Goal: Communication & Community: Answer question/provide support

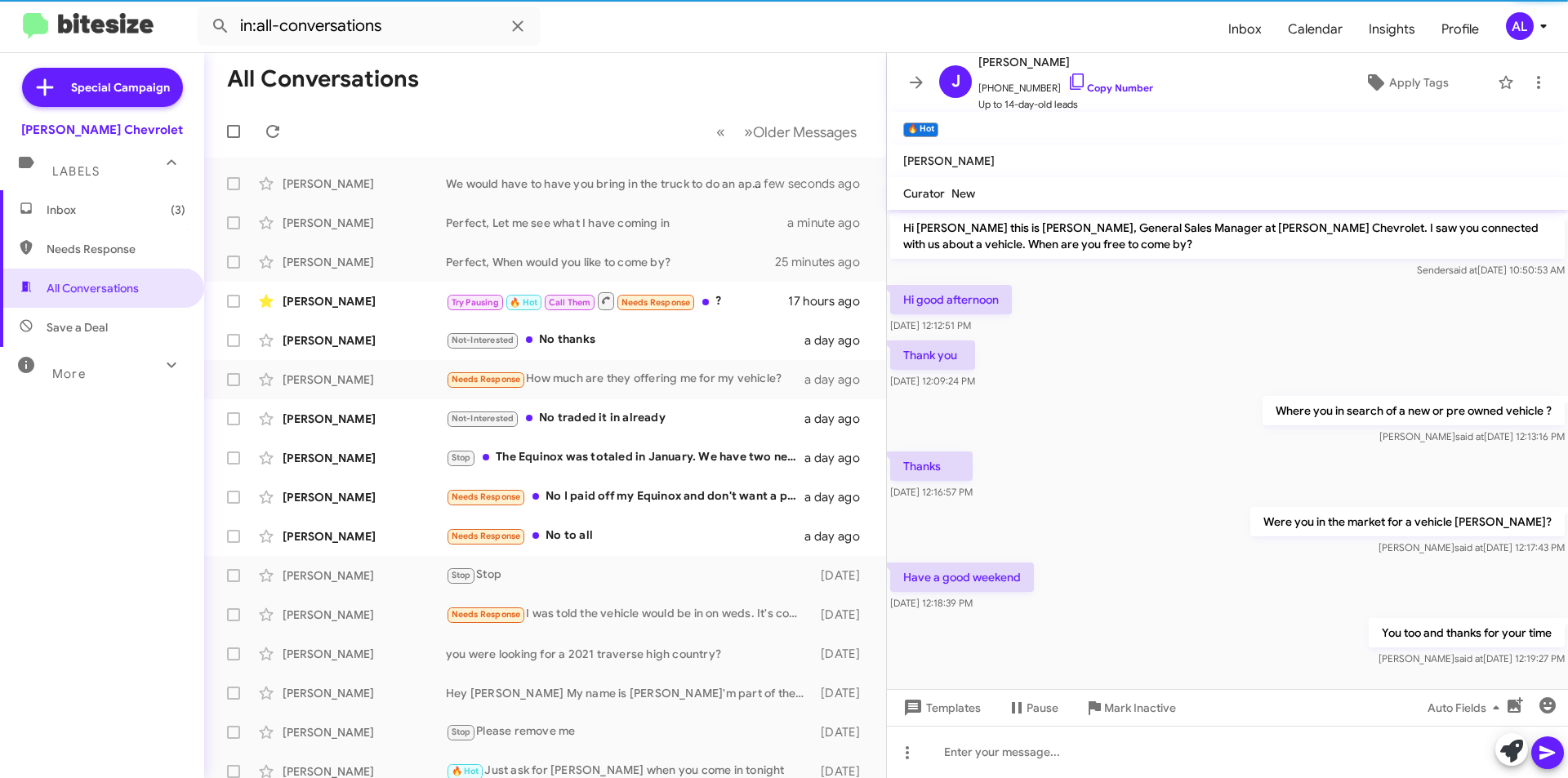
click at [136, 213] on span "Inbox (3)" at bounding box center [115, 209] width 139 height 16
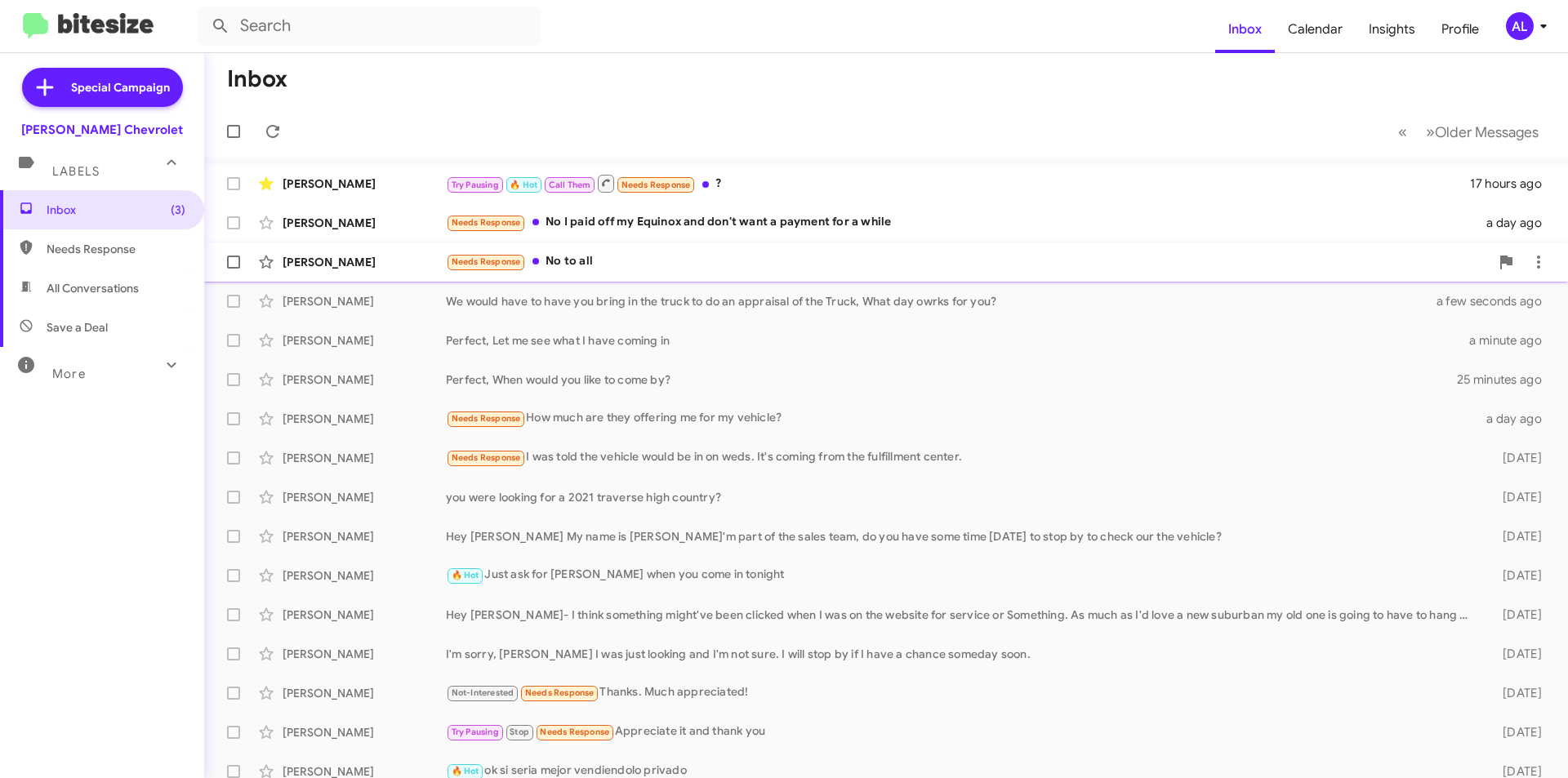
click at [558, 263] on div "Needs Response No to all" at bounding box center [967, 262] width 1044 height 19
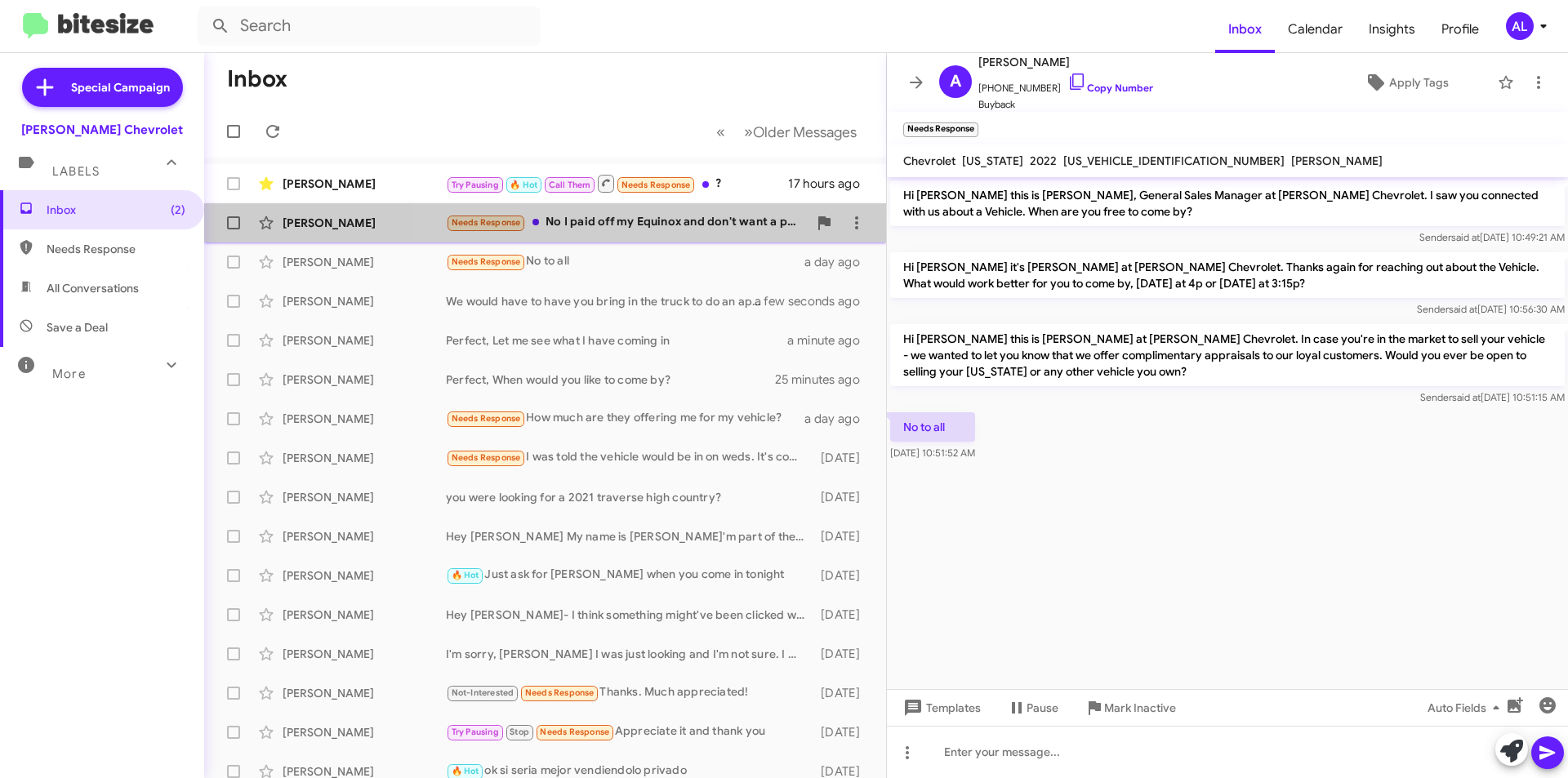
click at [705, 227] on div "Needs Response No I paid off my Equinox and don't want a payment for a while" at bounding box center [626, 222] width 362 height 19
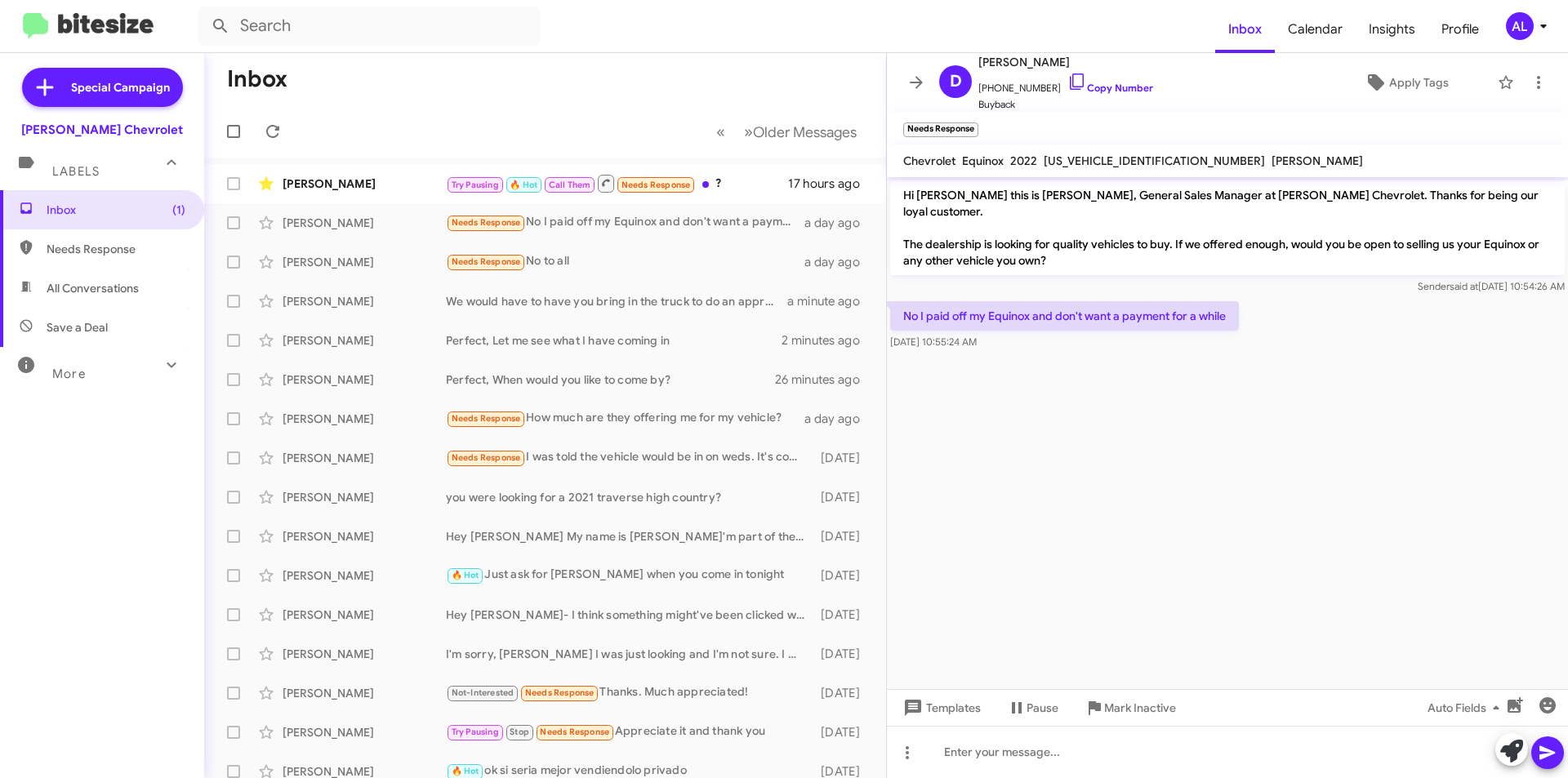
click at [135, 298] on span "All Conversations" at bounding box center [102, 288] width 204 height 39
type input "in:all-conversations"
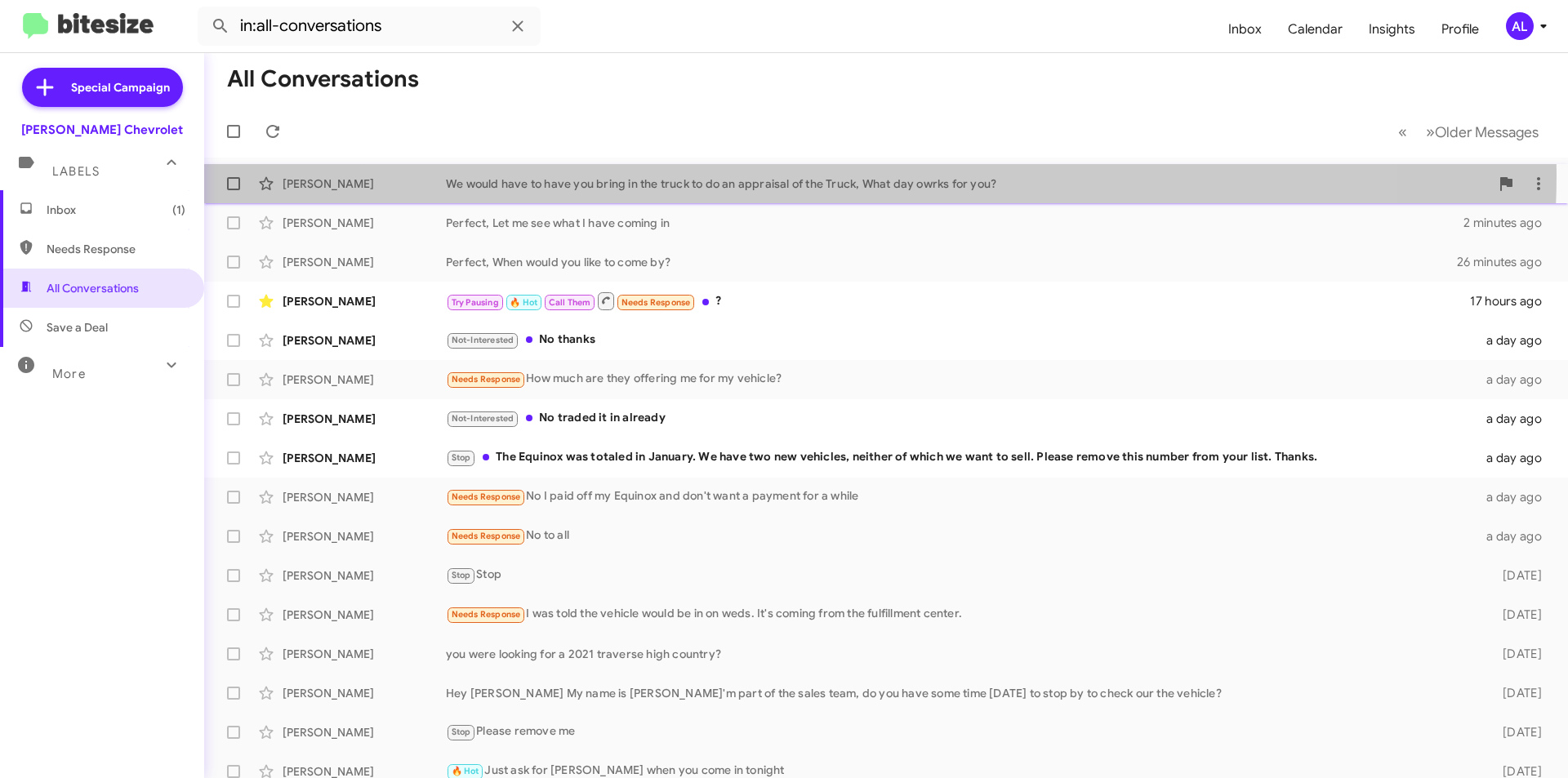
click at [855, 174] on div "[PERSON_NAME] We would have to have you bring in the truck to do an appraisal o…" at bounding box center [886, 184] width 1338 height 32
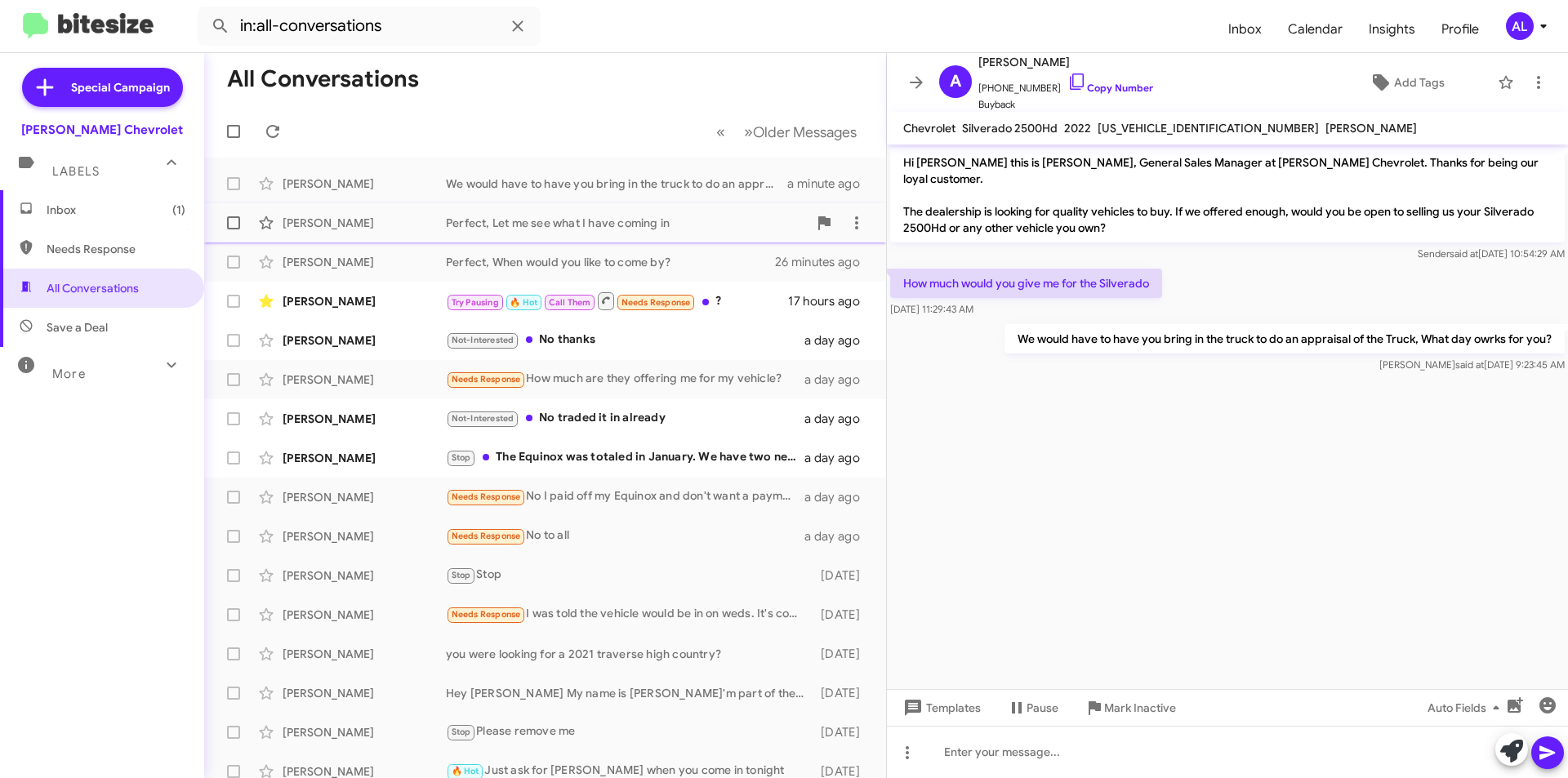
click at [712, 230] on div "Perfect, Let me see what I have coming in" at bounding box center [626, 222] width 362 height 16
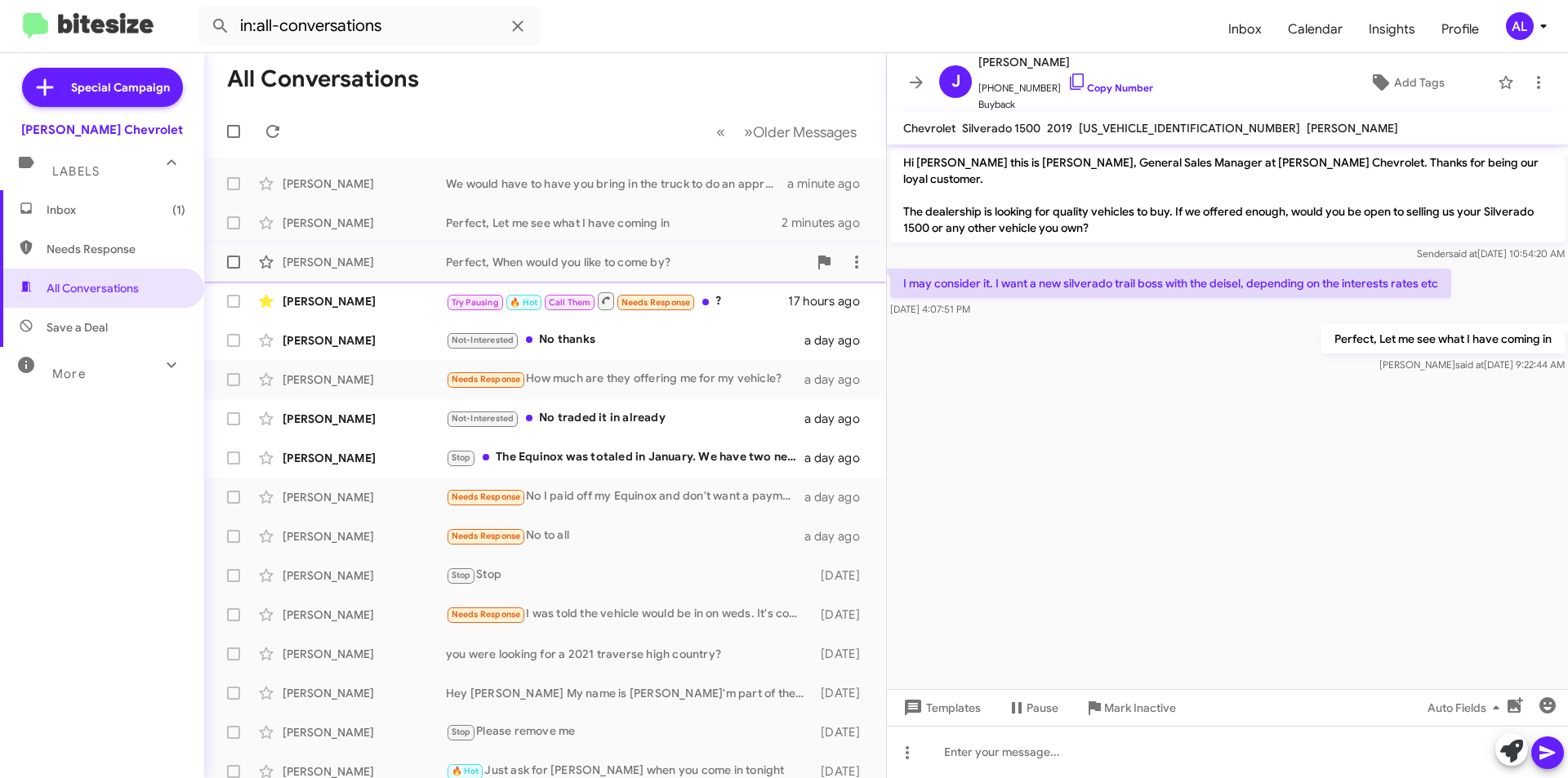
click at [719, 268] on div "Perfect, When would you like to come by?" at bounding box center [626, 262] width 362 height 16
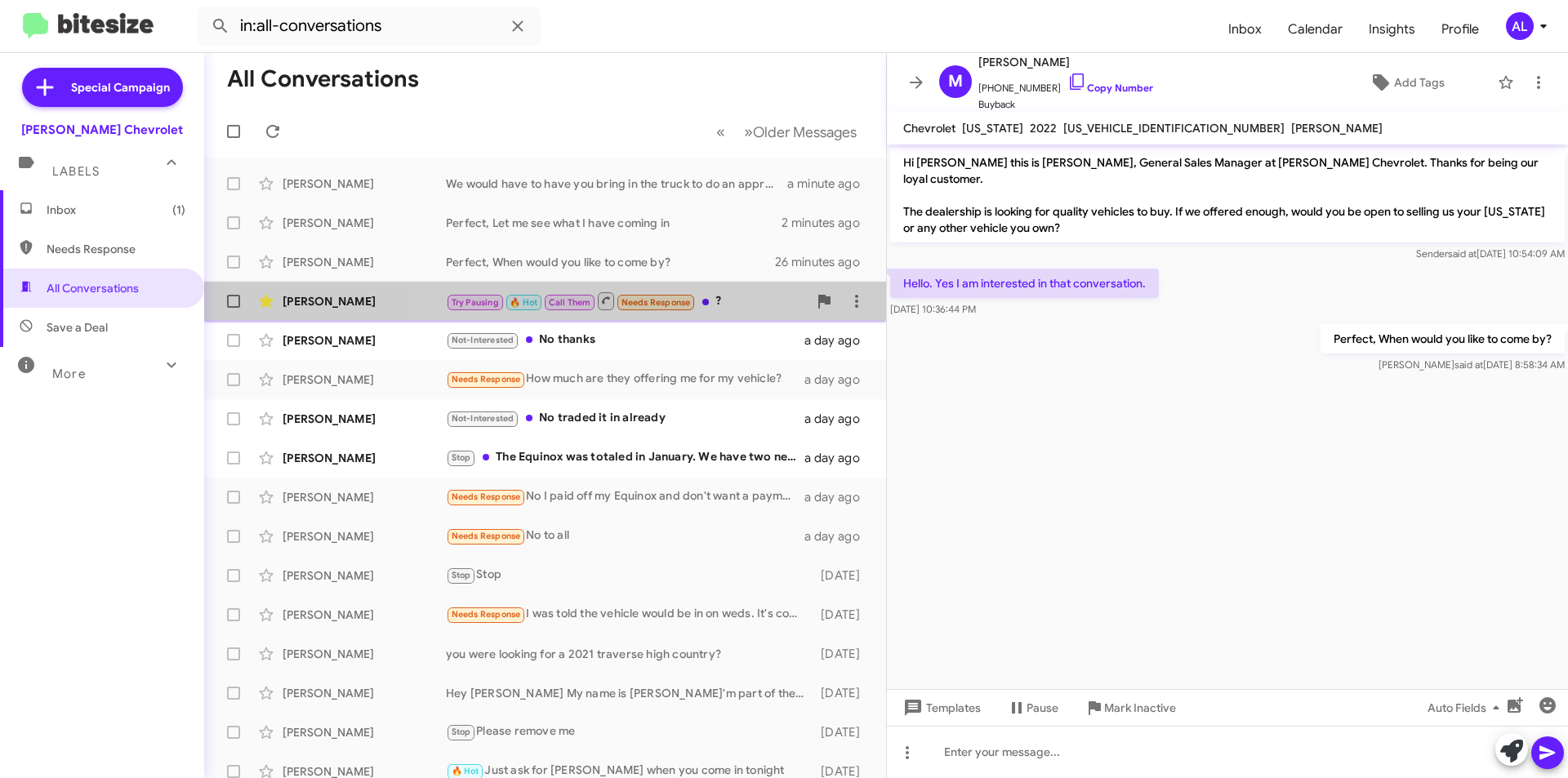
click at [749, 308] on div "Try Pausing 🔥 Hot Call Them Needs Response ?" at bounding box center [626, 301] width 362 height 21
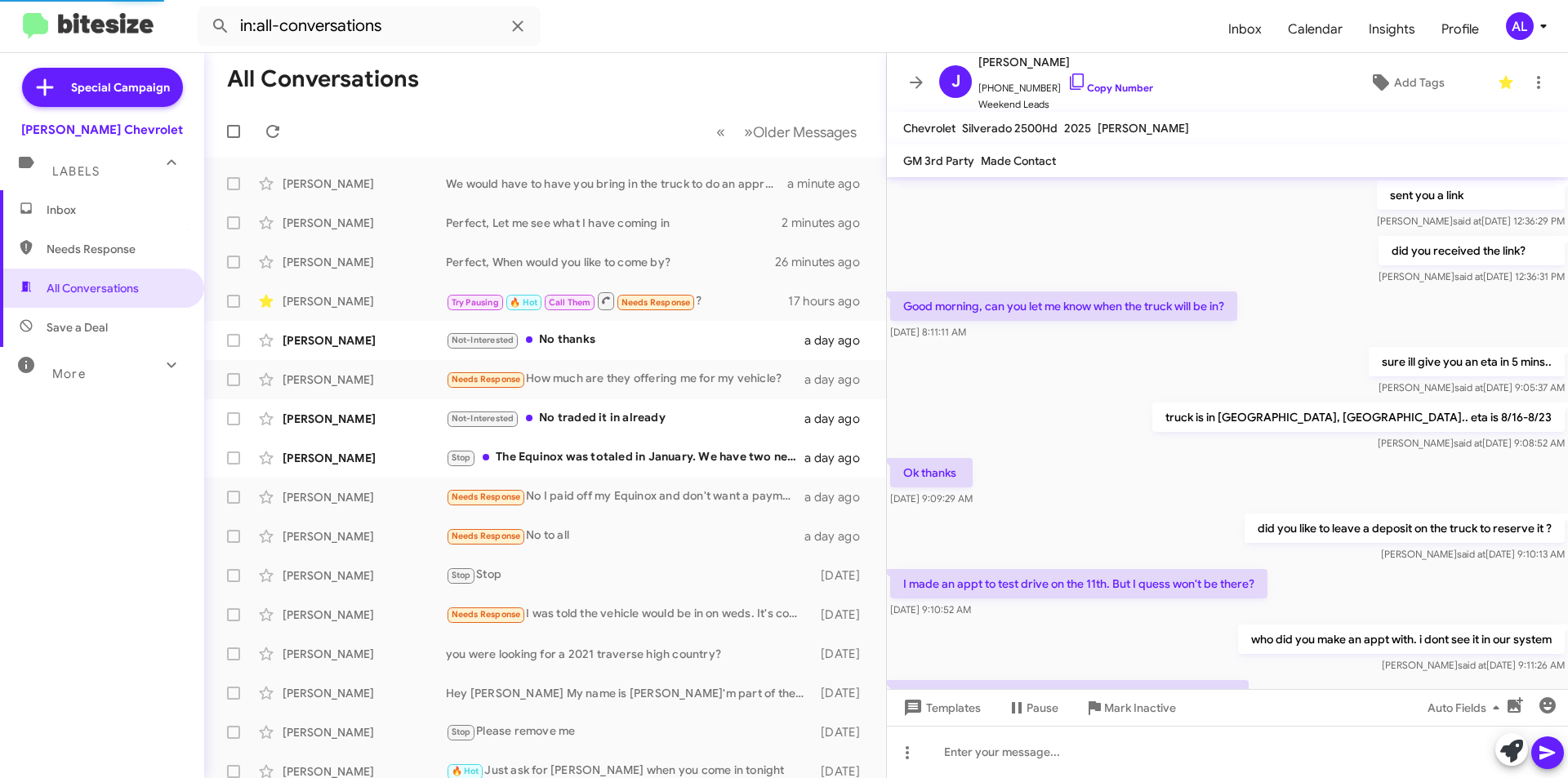
scroll to position [622, 0]
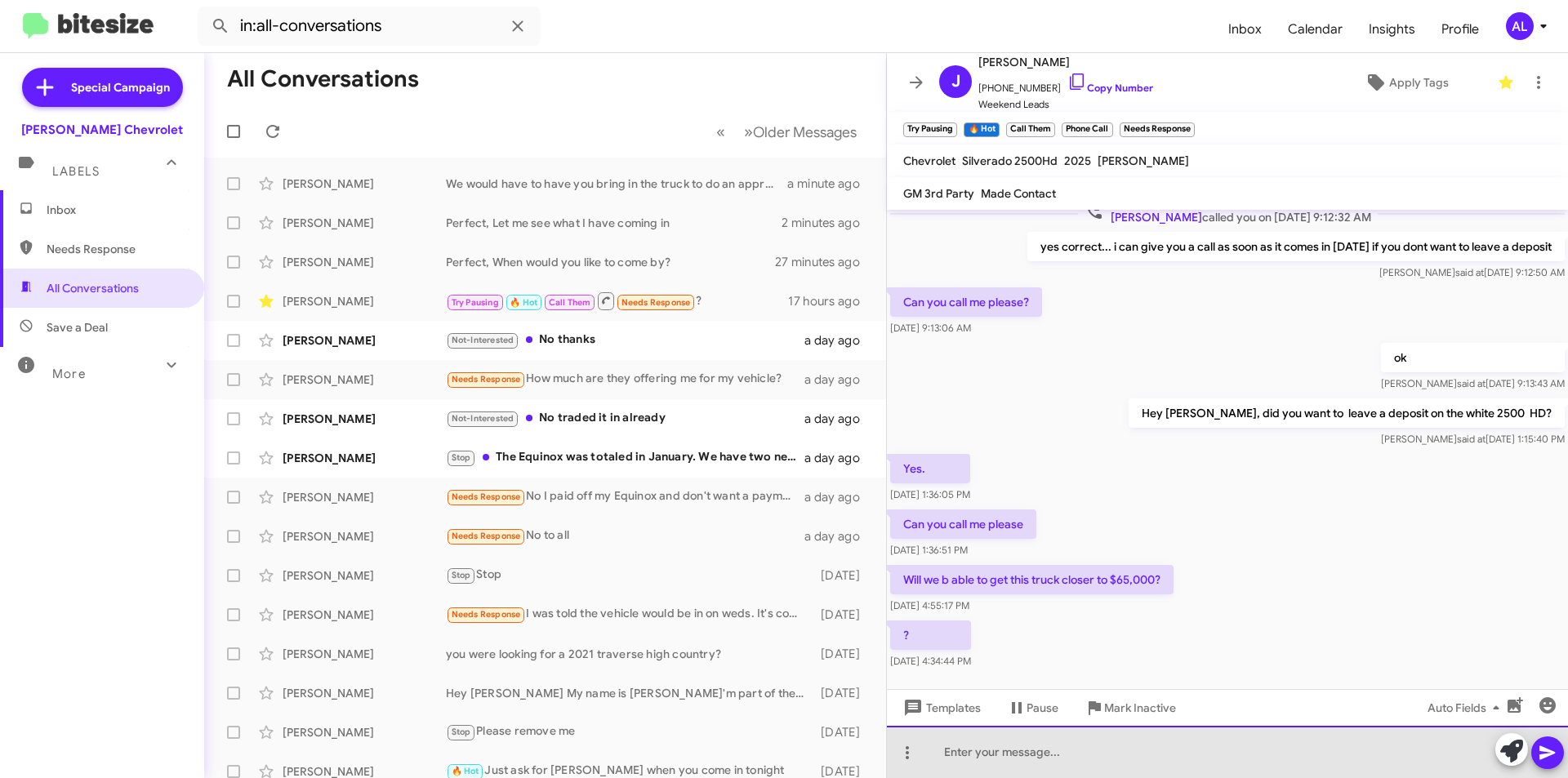
click at [1139, 757] on div at bounding box center [1228, 751] width 681 height 52
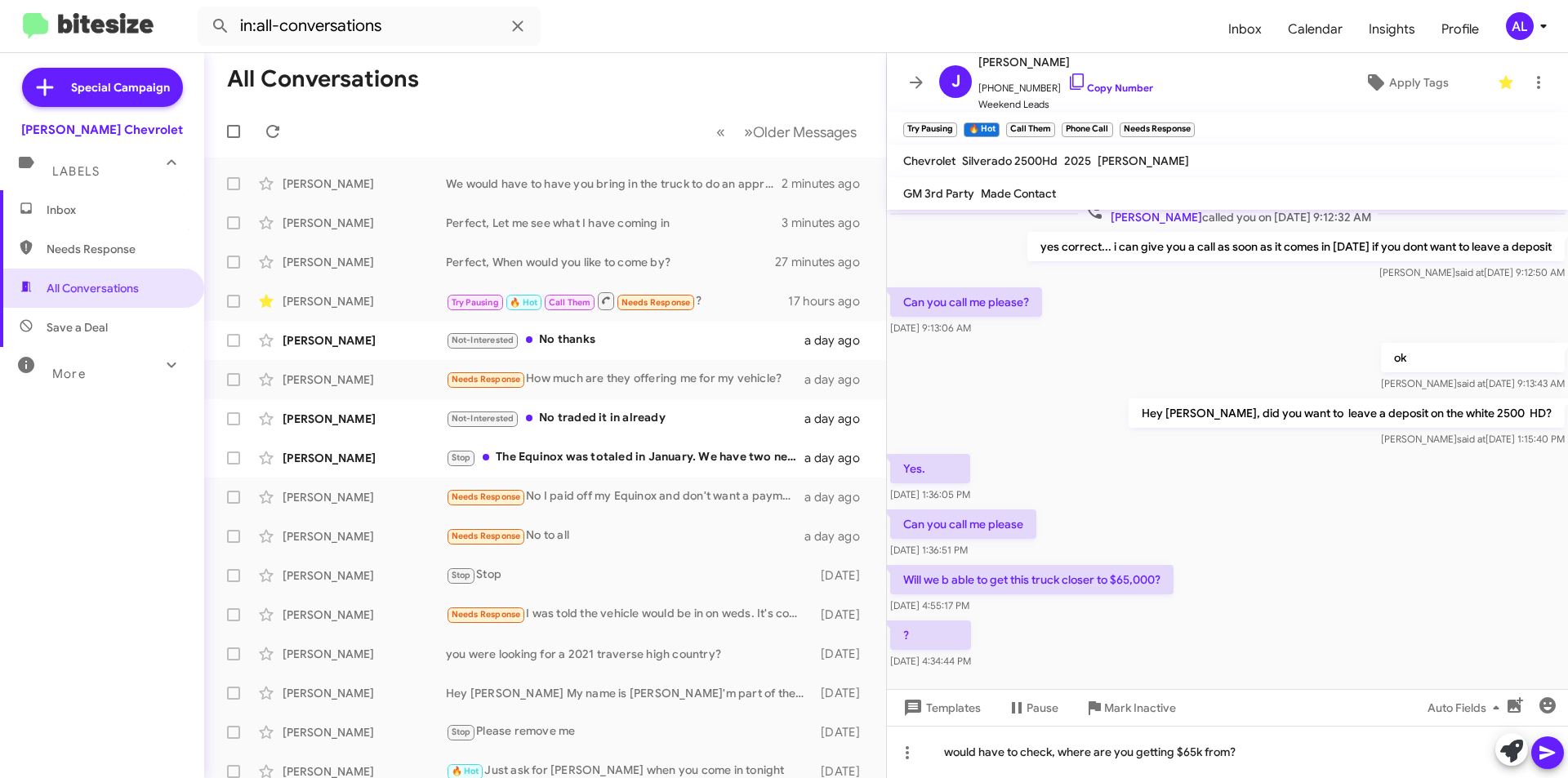
click at [1543, 756] on icon at bounding box center [1547, 753] width 15 height 14
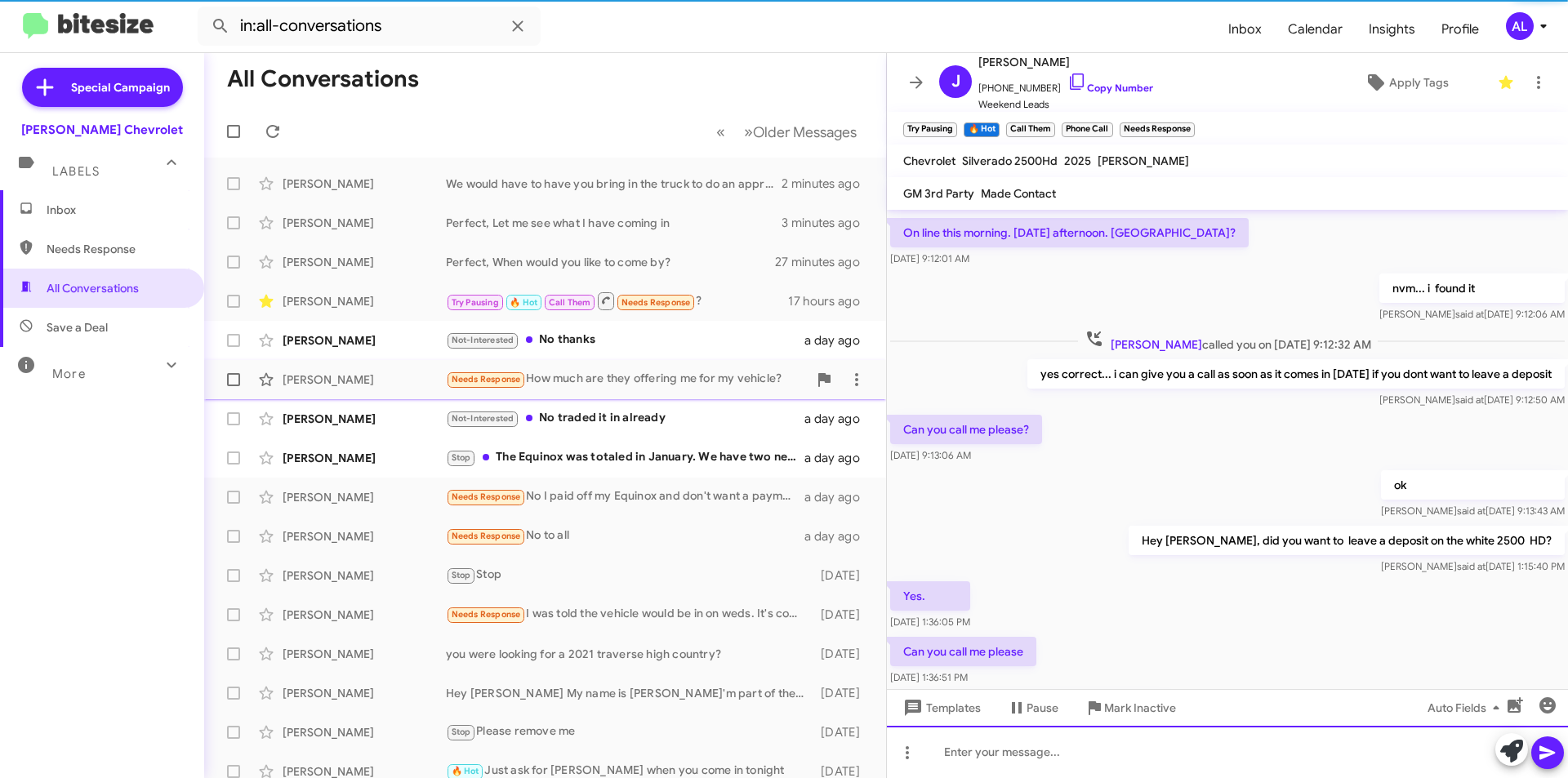
scroll to position [0, 0]
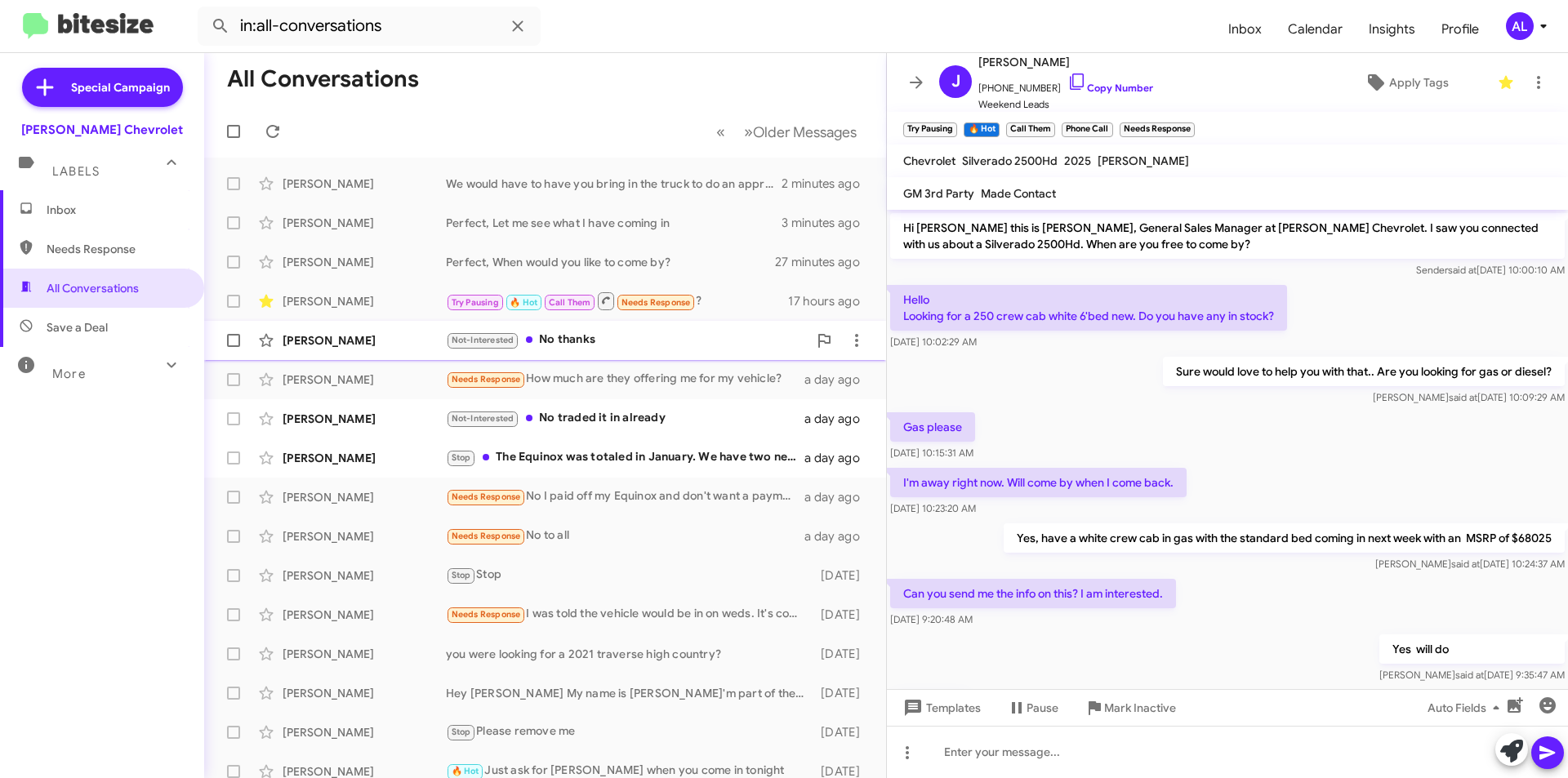
click at [575, 345] on div "Not-Interested No thanks" at bounding box center [626, 340] width 362 height 19
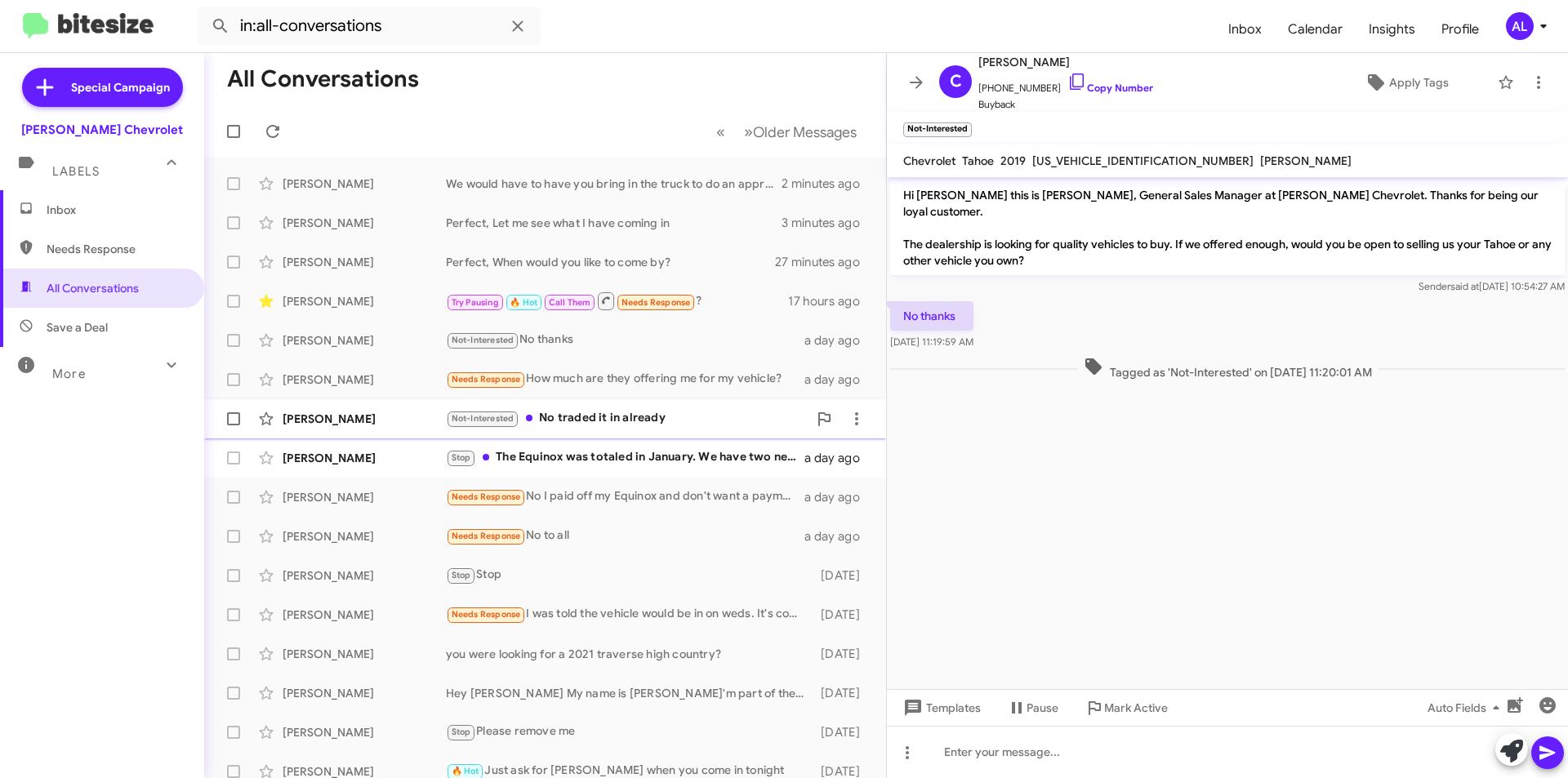
click at [568, 418] on div "Not-Interested No traded it in already" at bounding box center [626, 418] width 362 height 19
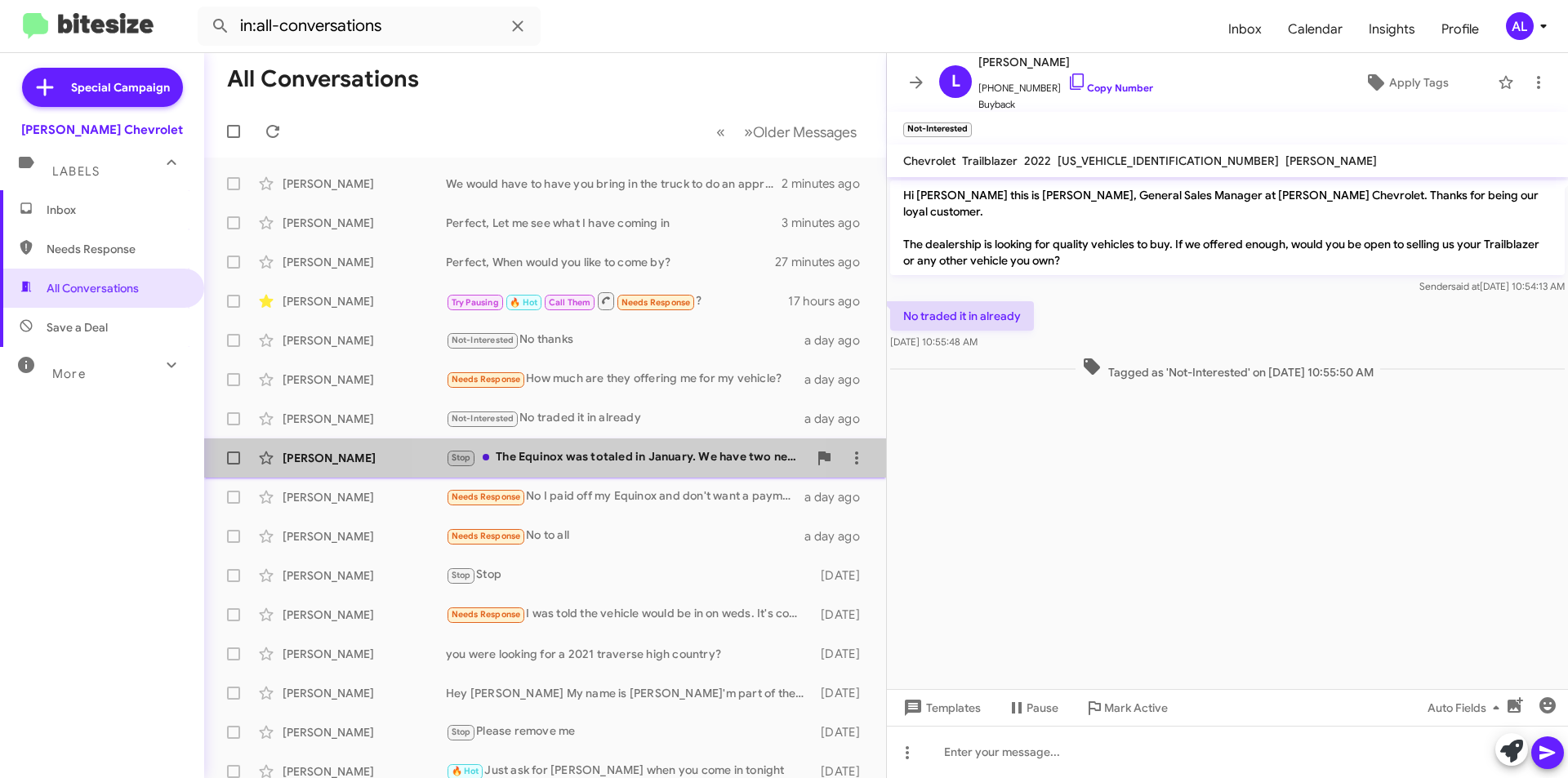
click at [594, 455] on div "Stop The Equinox was totaled in January. We have two new vehicles, neither of w…" at bounding box center [626, 457] width 362 height 19
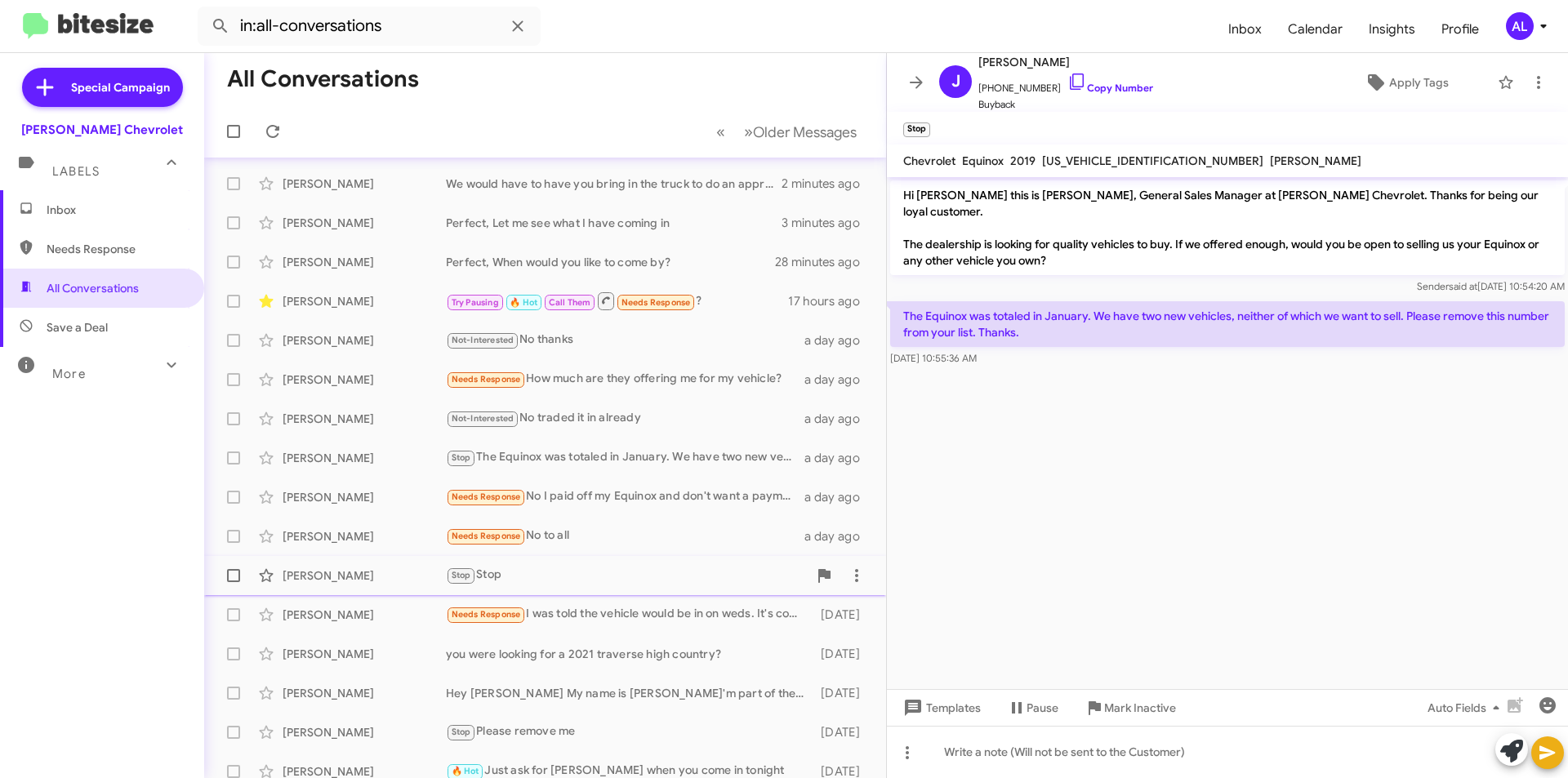
scroll to position [81, 0]
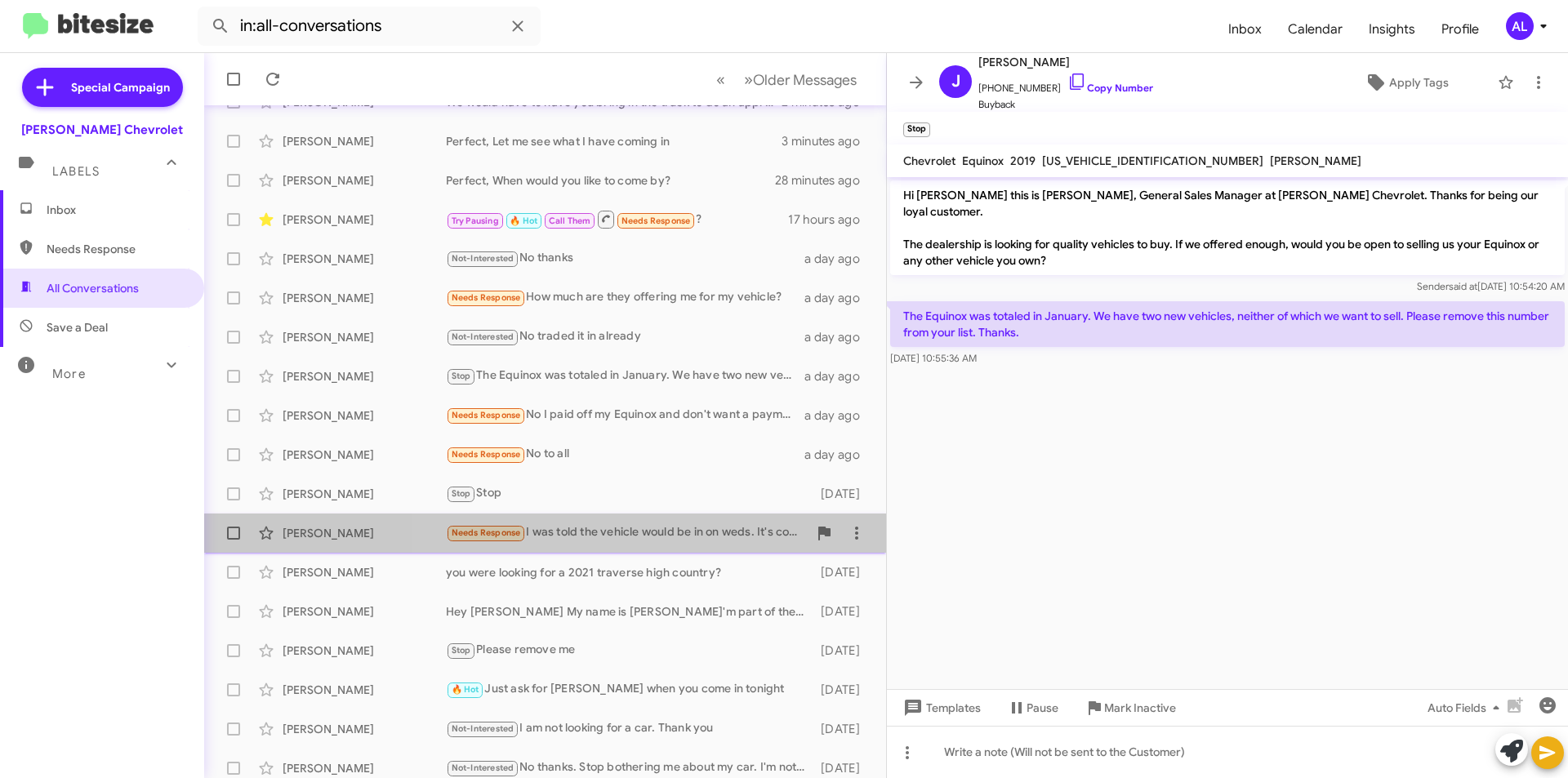
click at [650, 533] on div "Needs Response I was told the vehicle would be in on weds. It's coming from the…" at bounding box center [626, 533] width 362 height 19
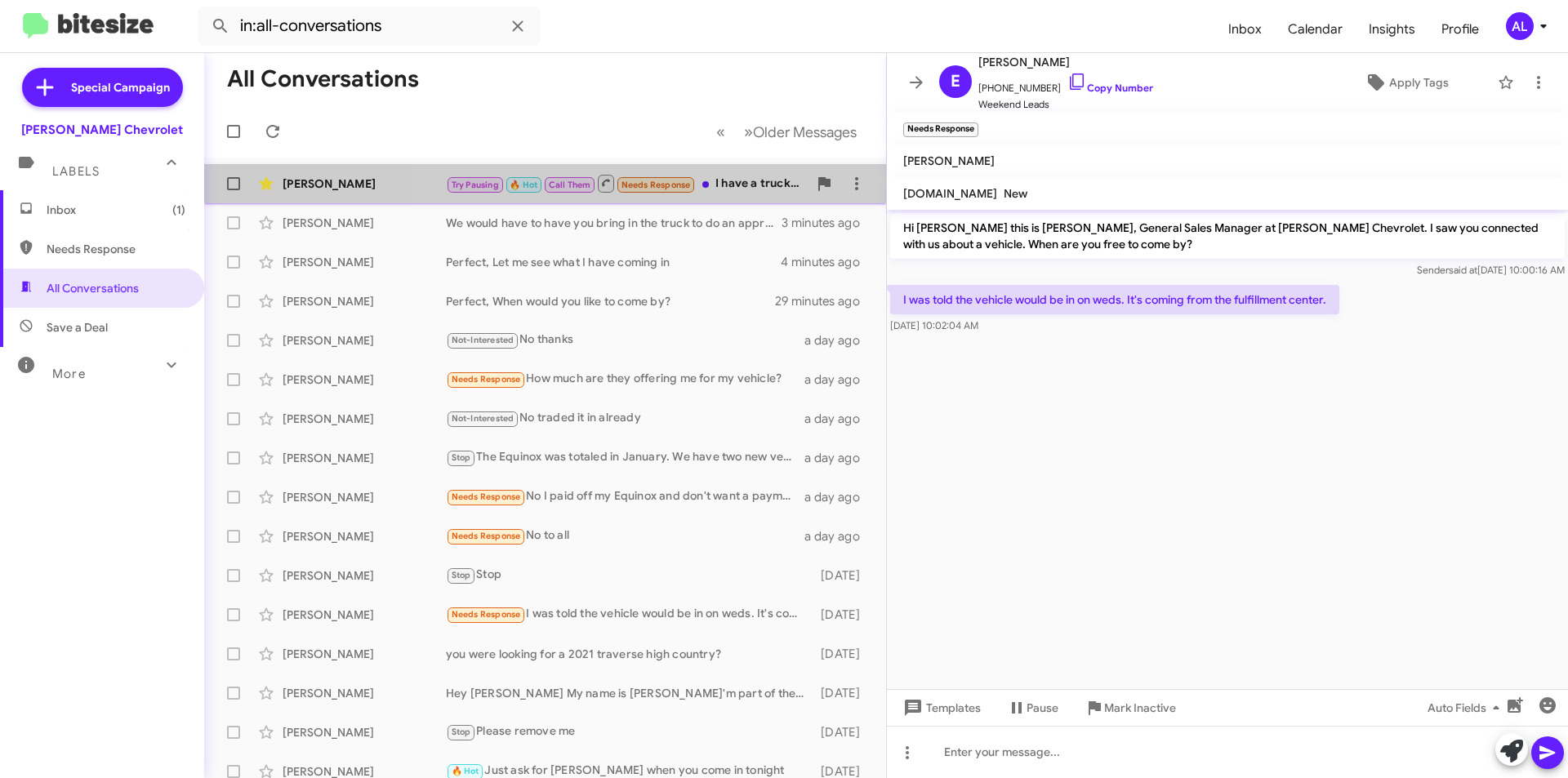
click at [754, 179] on div "Try Pausing 🔥 Hot Call Them Needs Response I have a truck I'm looking at that i…" at bounding box center [626, 183] width 362 height 21
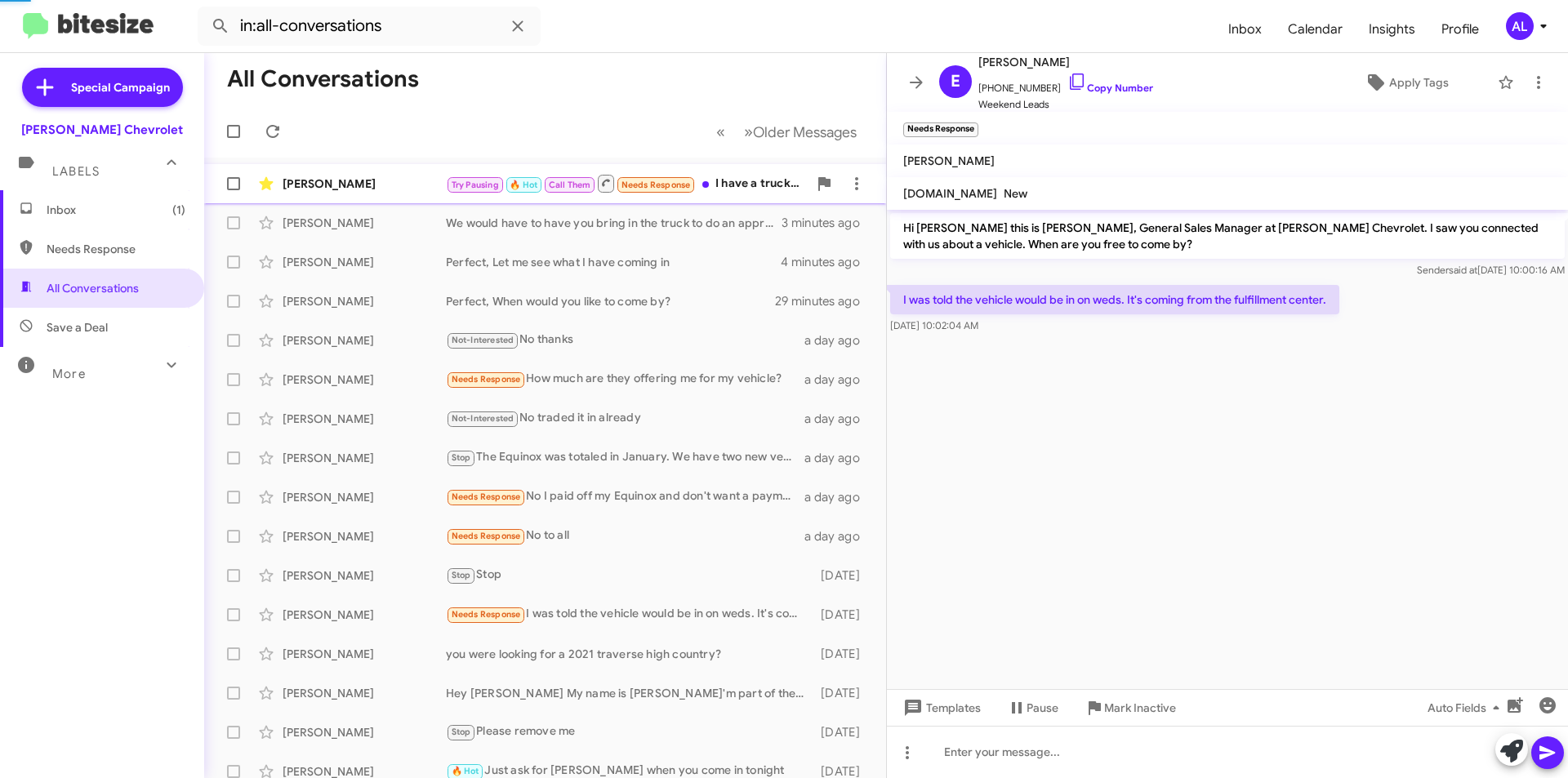
scroll to position [687, 0]
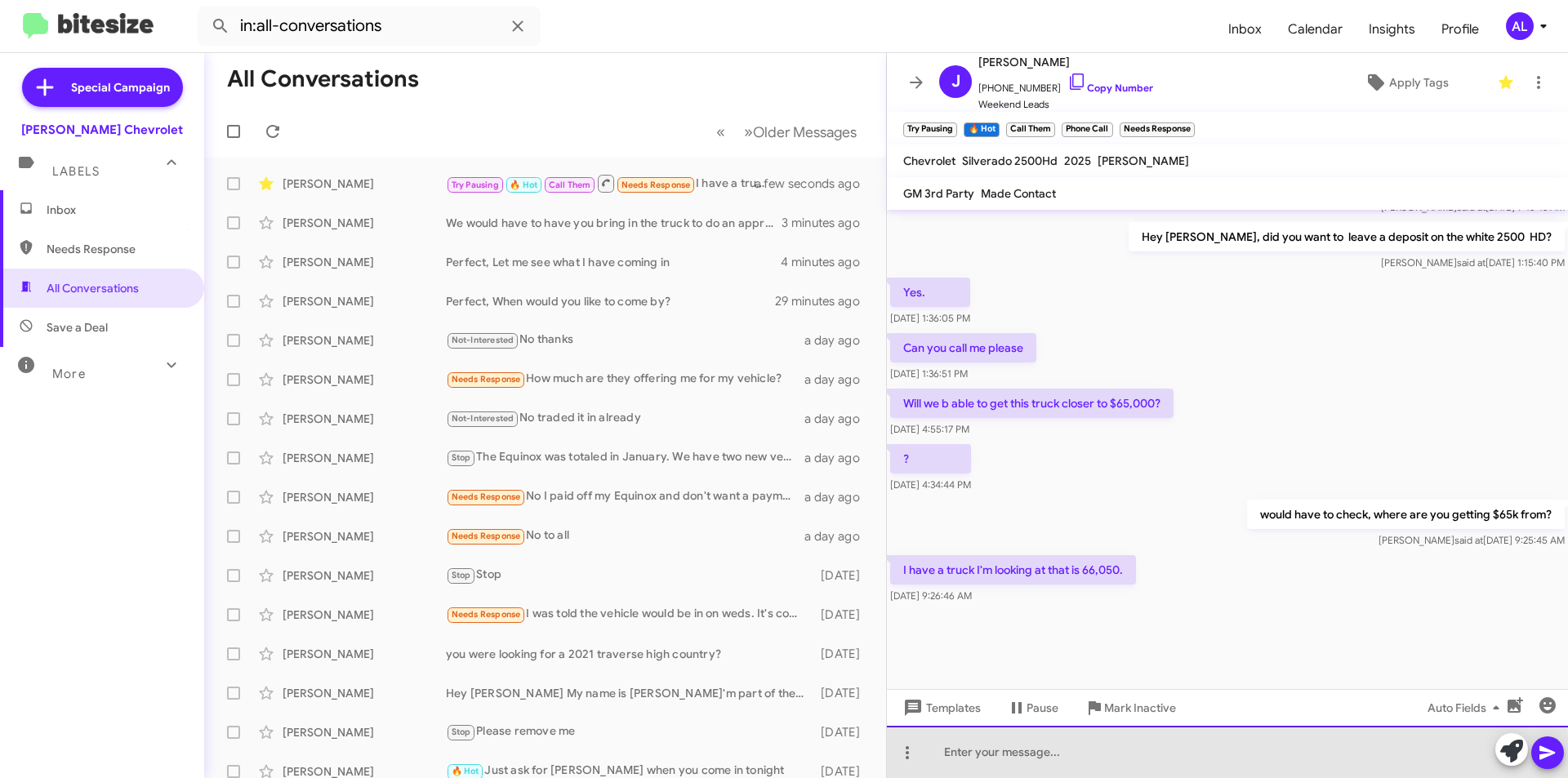
click at [961, 763] on div at bounding box center [1228, 751] width 681 height 52
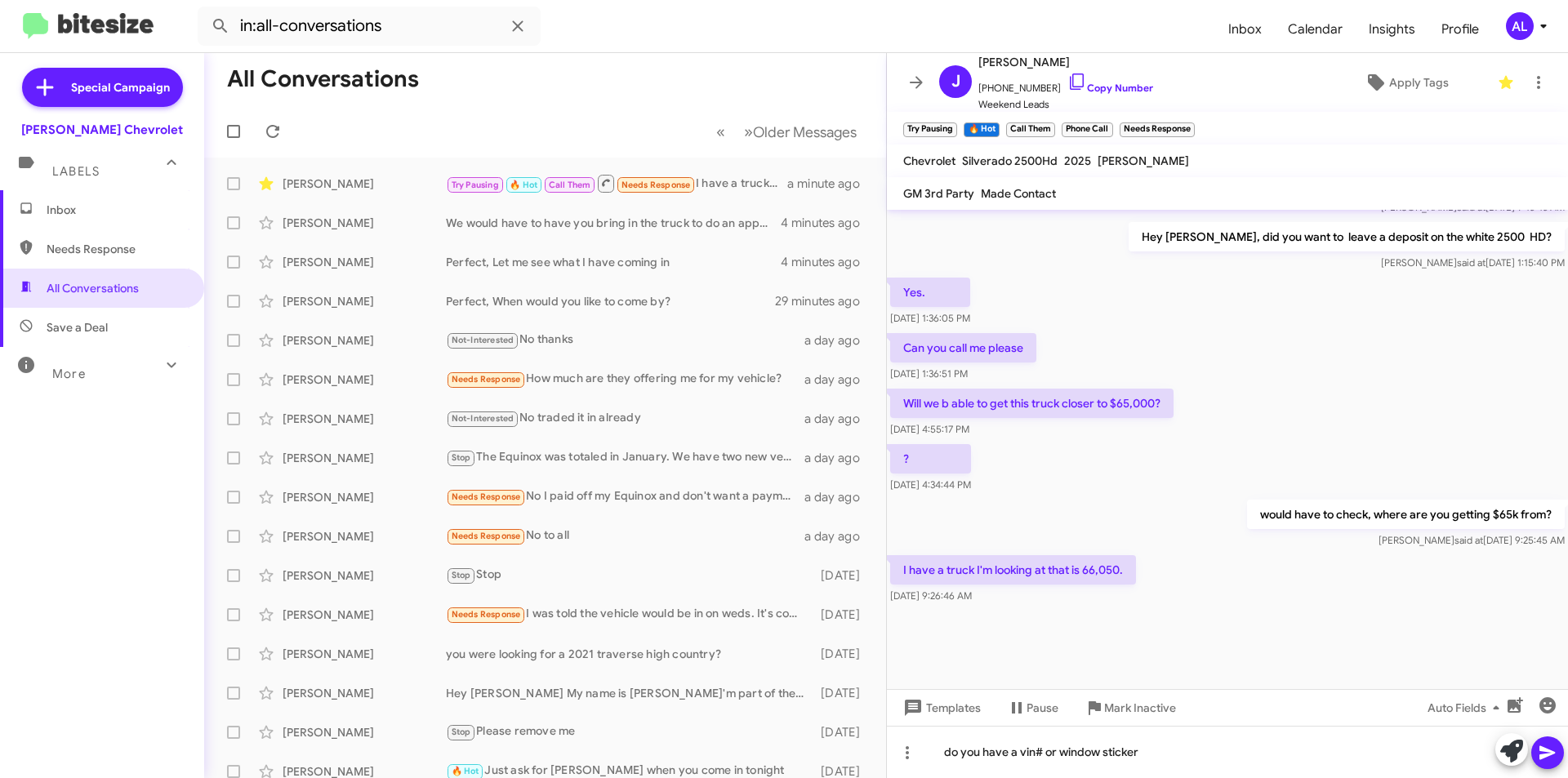
click at [1545, 754] on icon at bounding box center [1547, 753] width 15 height 14
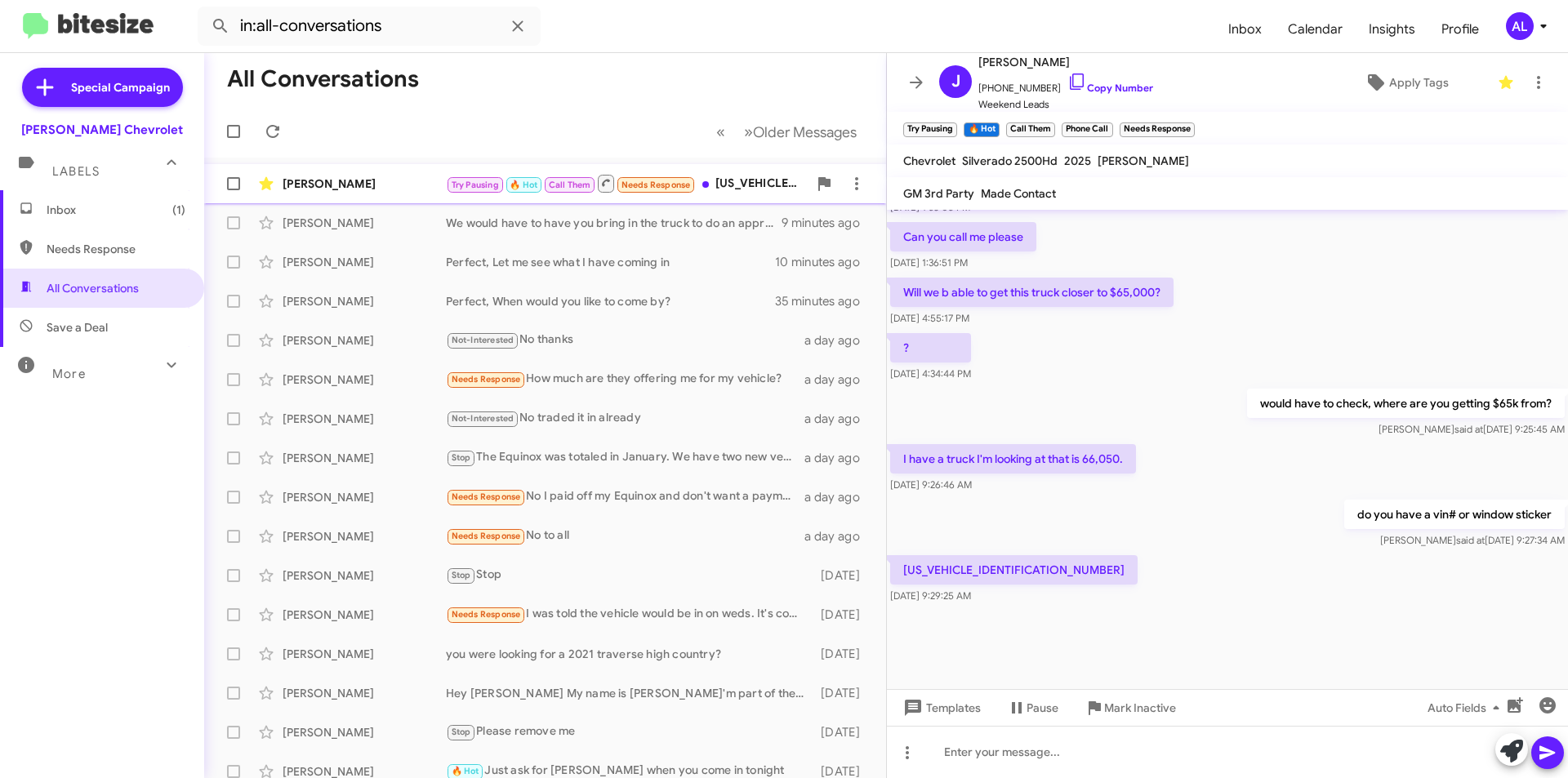
click at [776, 181] on div "Try Pausing 🔥 Hot Call Them Needs Response [US_VEHICLE_IDENTIFICATION_NUMBER]" at bounding box center [626, 183] width 362 height 21
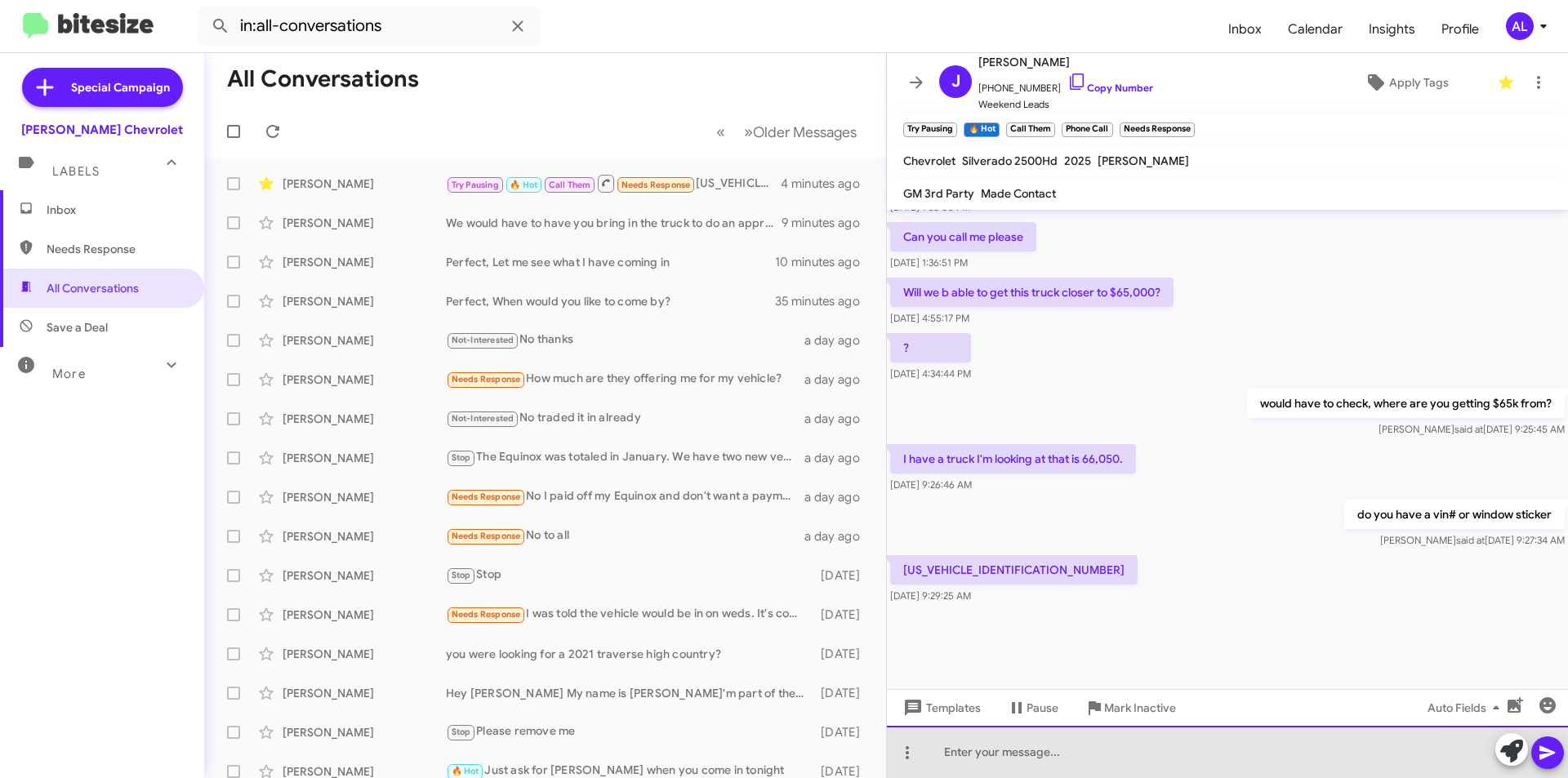
click at [988, 757] on div at bounding box center [1228, 751] width 681 height 52
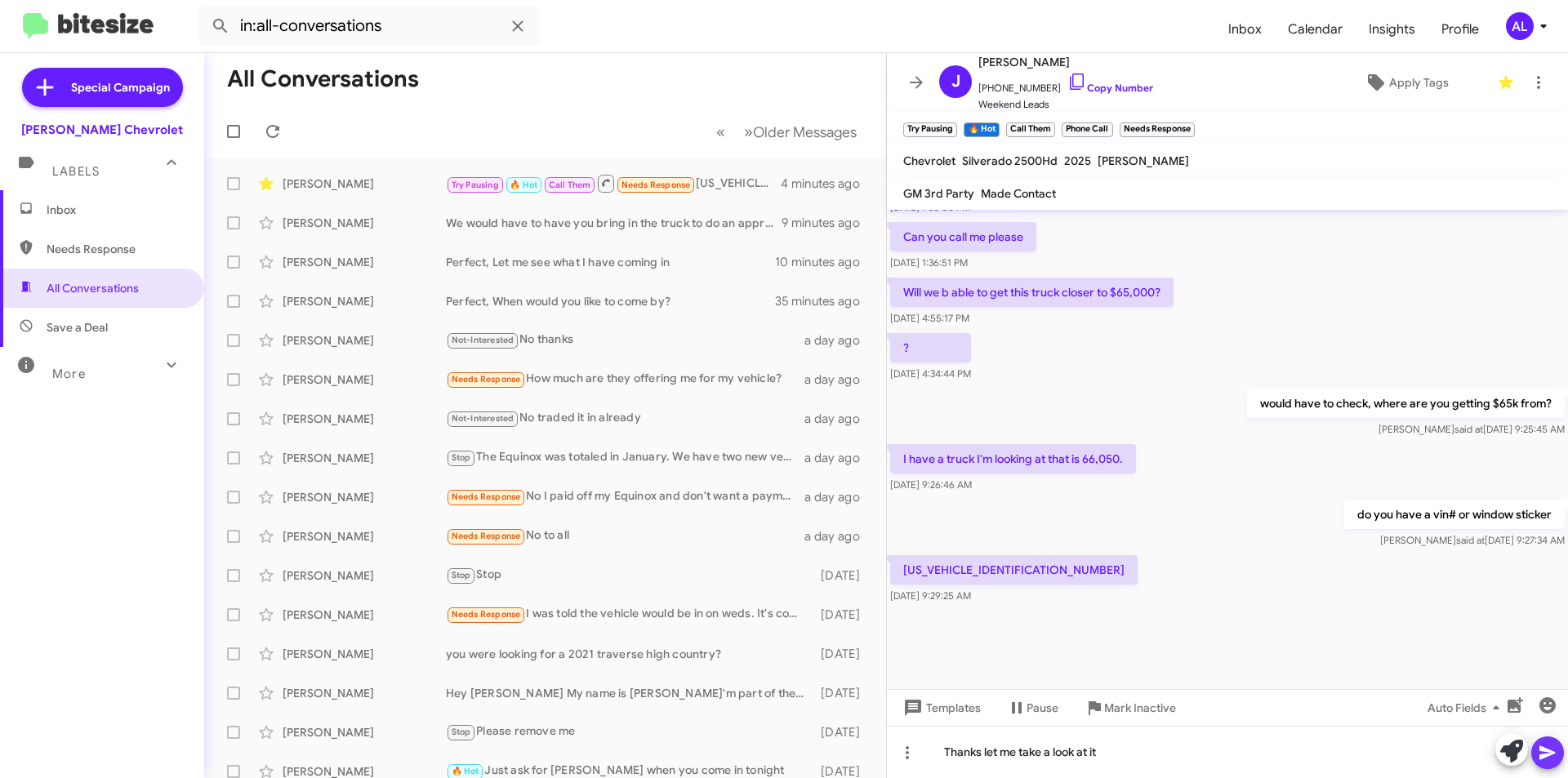
click at [1541, 756] on icon at bounding box center [1547, 753] width 15 height 14
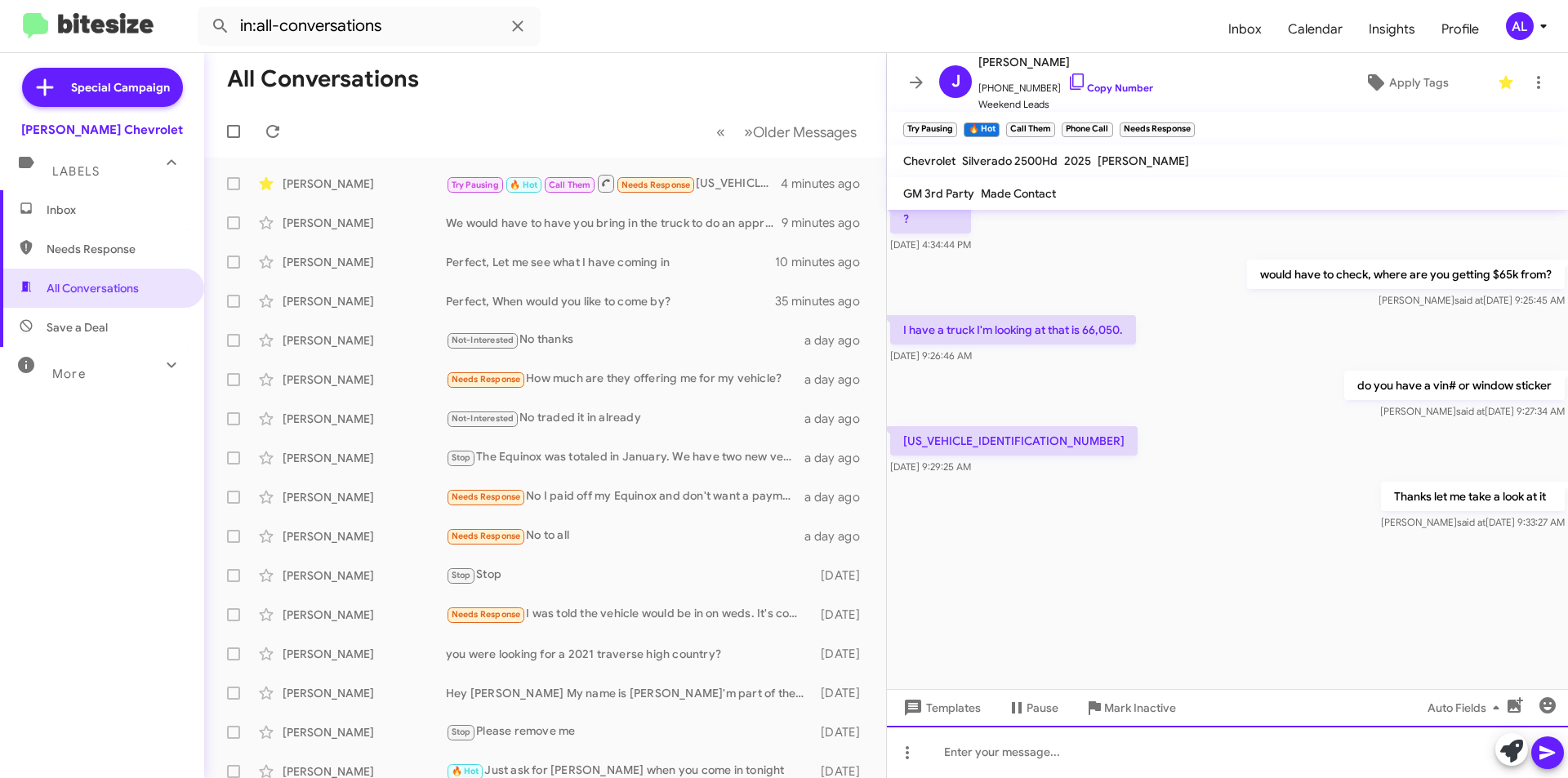
scroll to position [1824, 0]
drag, startPoint x: 1016, startPoint y: 439, endPoint x: 903, endPoint y: 437, distance: 113.0
click at [903, 437] on p "[US_VEHICLE_IDENTIFICATION_NUMBER]" at bounding box center [1014, 440] width 247 height 29
copy p "[US_VEHICLE_IDENTIFICATION_NUMBER]"
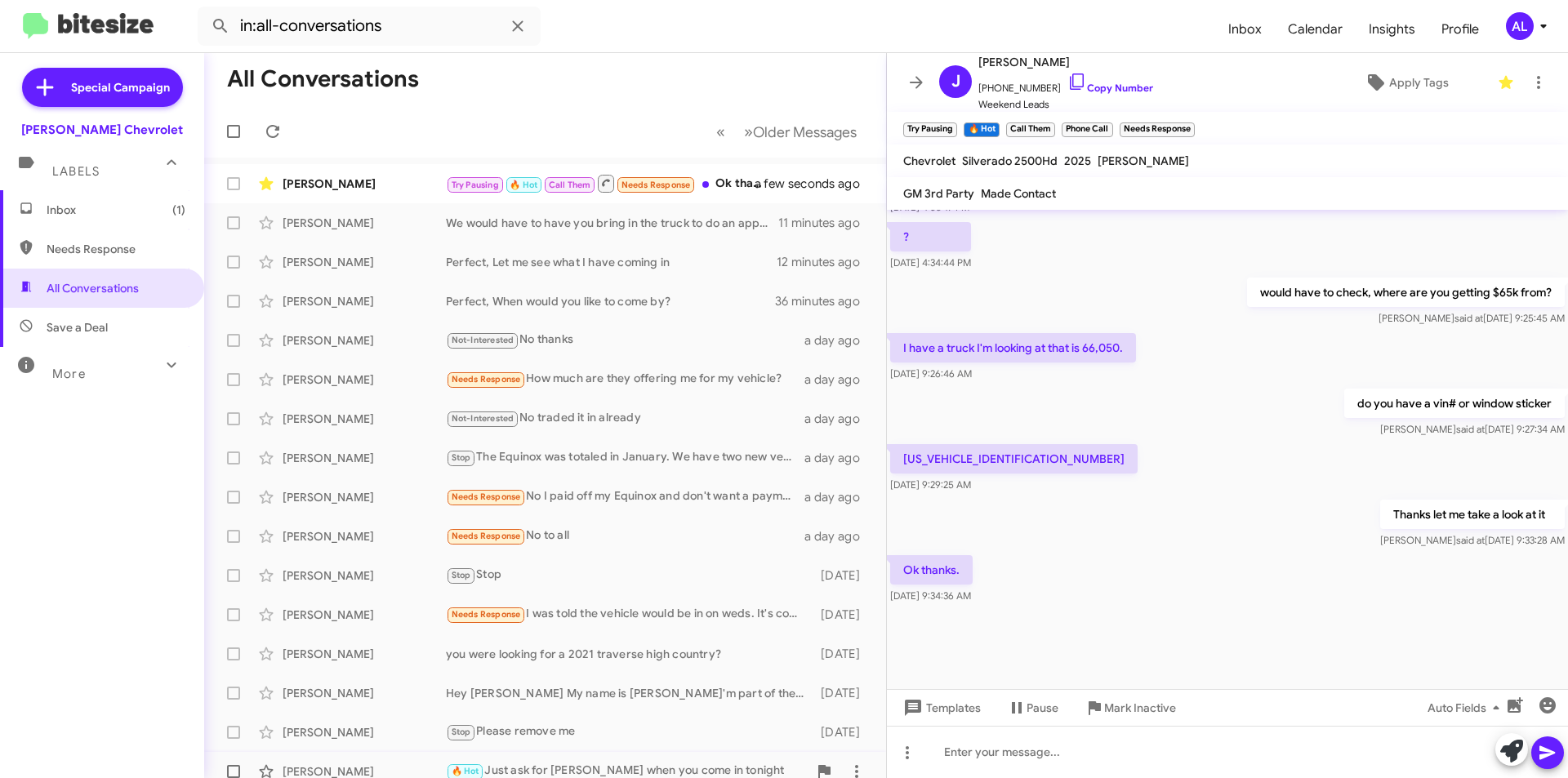
scroll to position [687, 0]
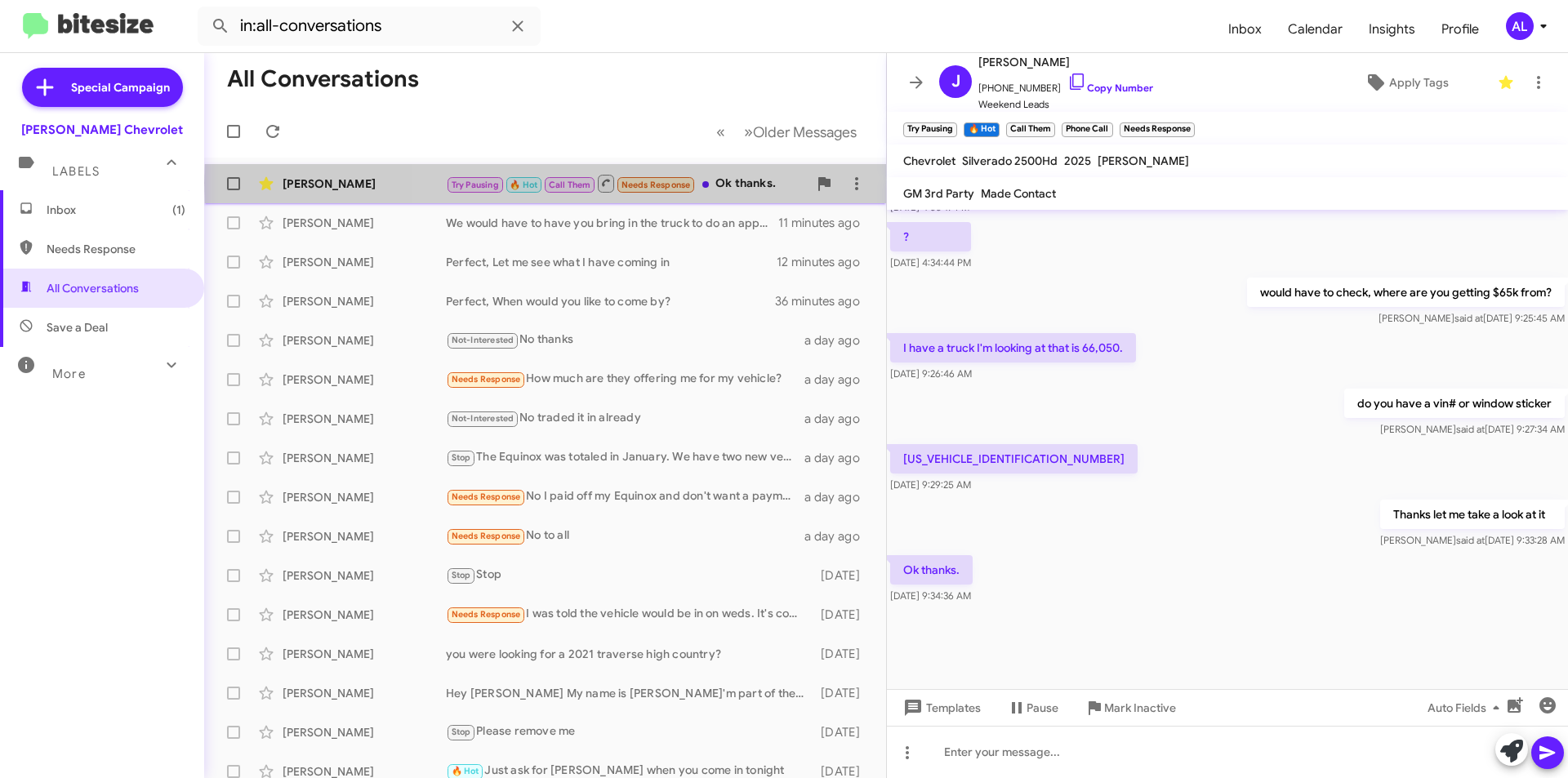
click at [783, 183] on div "Try Pausing 🔥 Hot Call Them Needs Response Ok thanks." at bounding box center [626, 183] width 362 height 21
click at [736, 186] on div "Try Pausing 🔥 Hot Call Them Needs Response Ok thanks." at bounding box center [626, 183] width 362 height 21
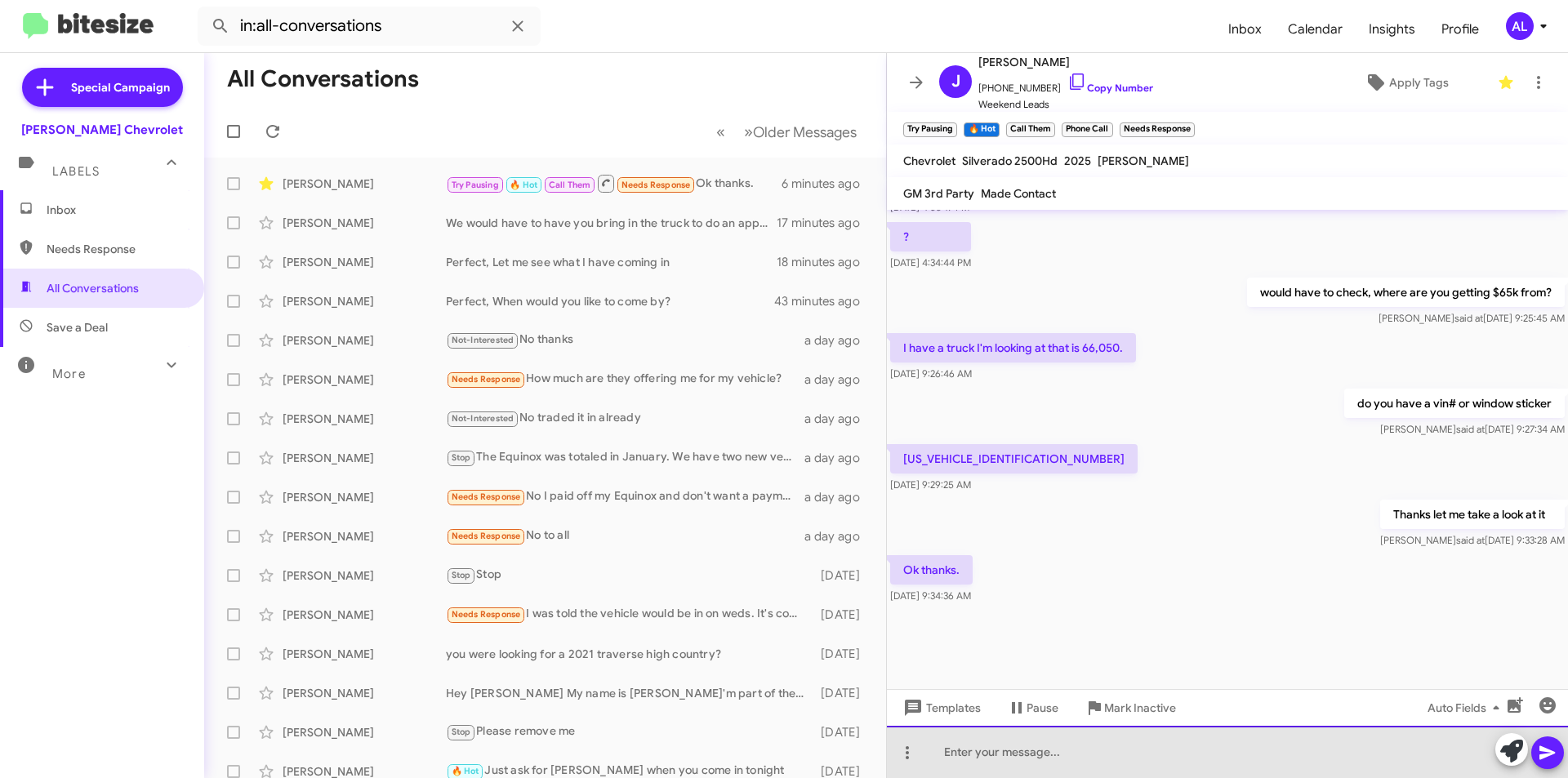
click at [980, 749] on div at bounding box center [1228, 751] width 681 height 52
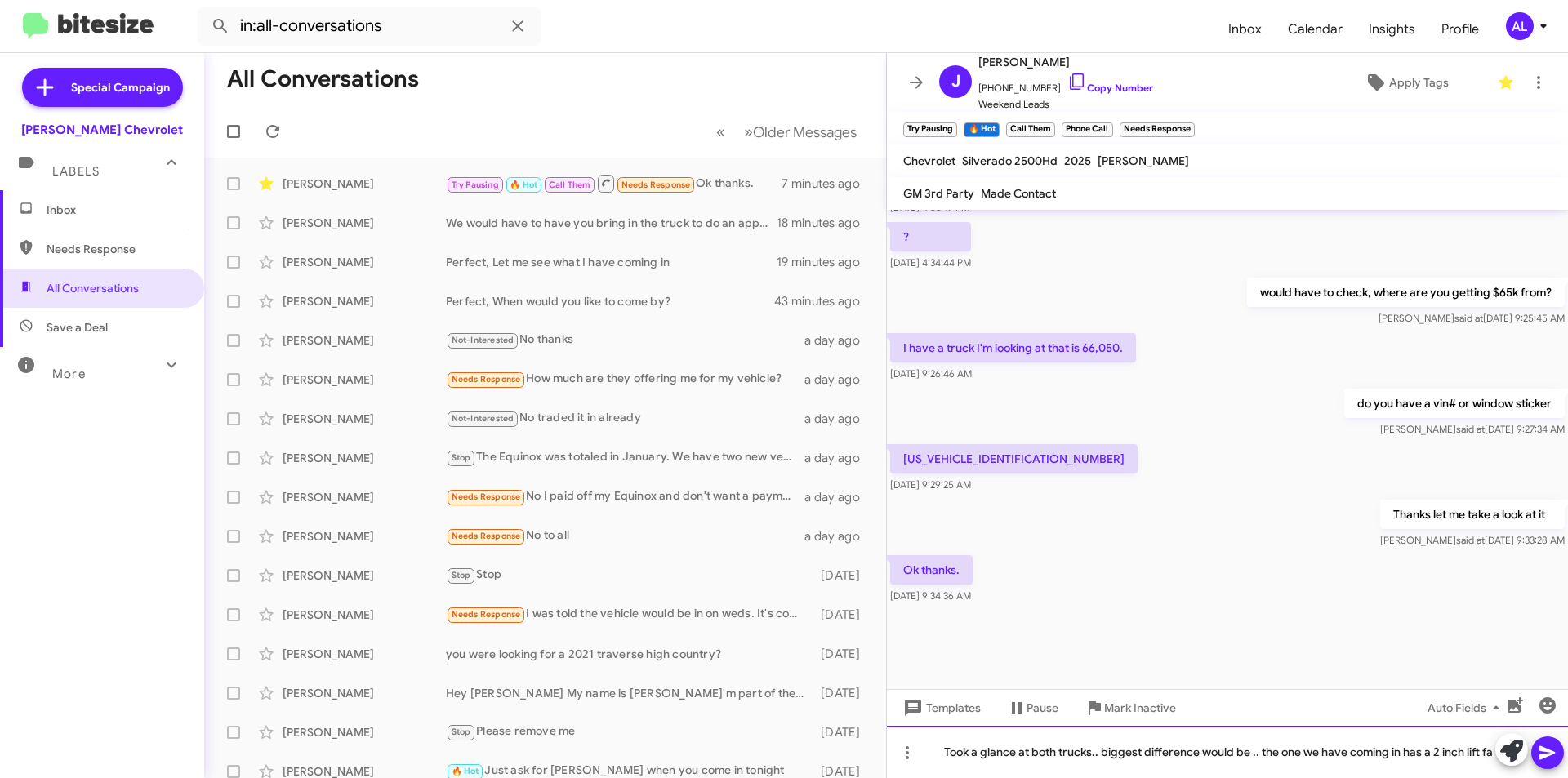
scroll to position [704, 0]
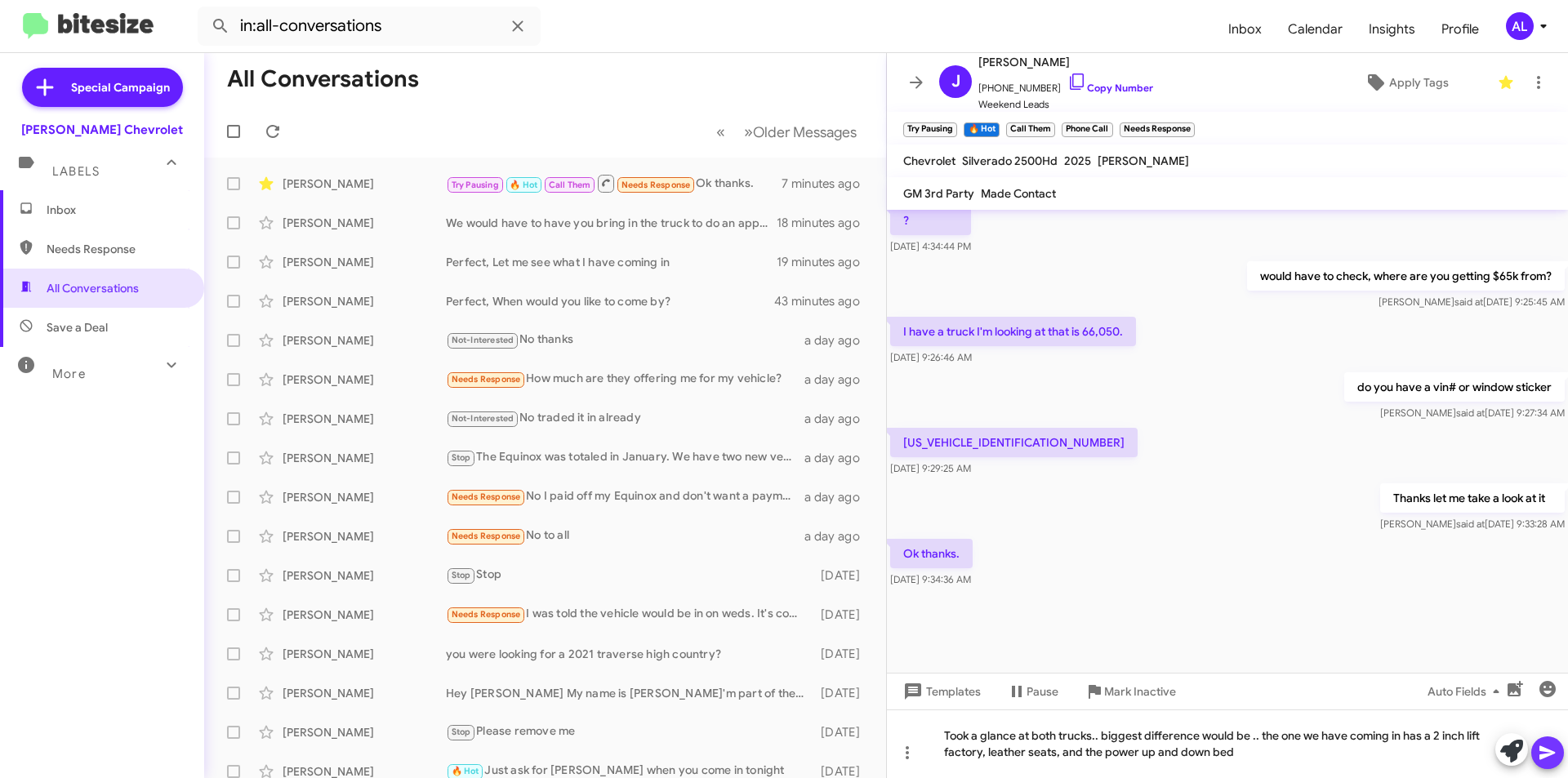
click at [1544, 745] on icon at bounding box center [1547, 752] width 20 height 20
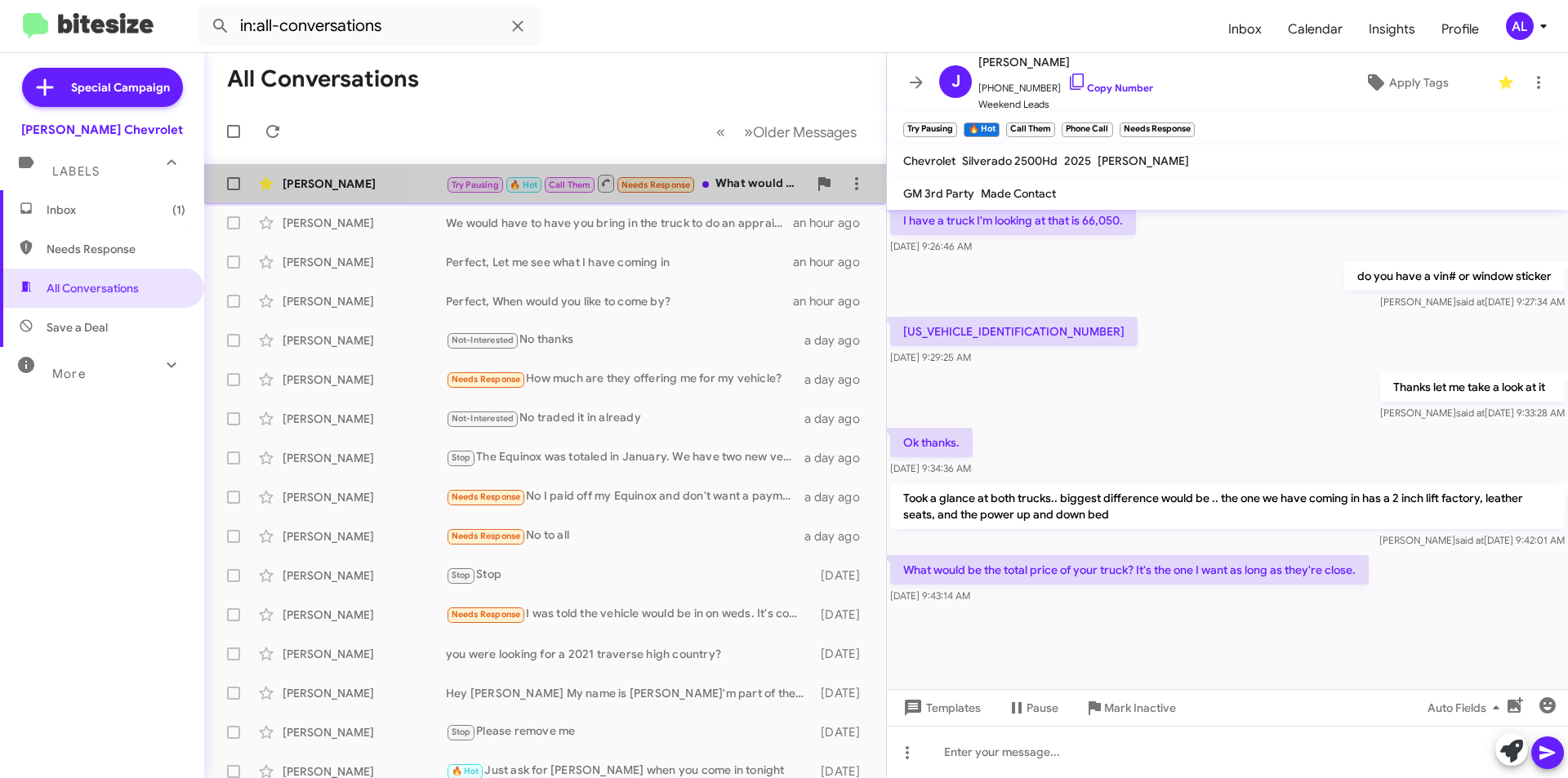
click at [754, 187] on div "Try Pausing 🔥 Hot Call Them Needs Response What would be the total price of you…" at bounding box center [626, 183] width 362 height 21
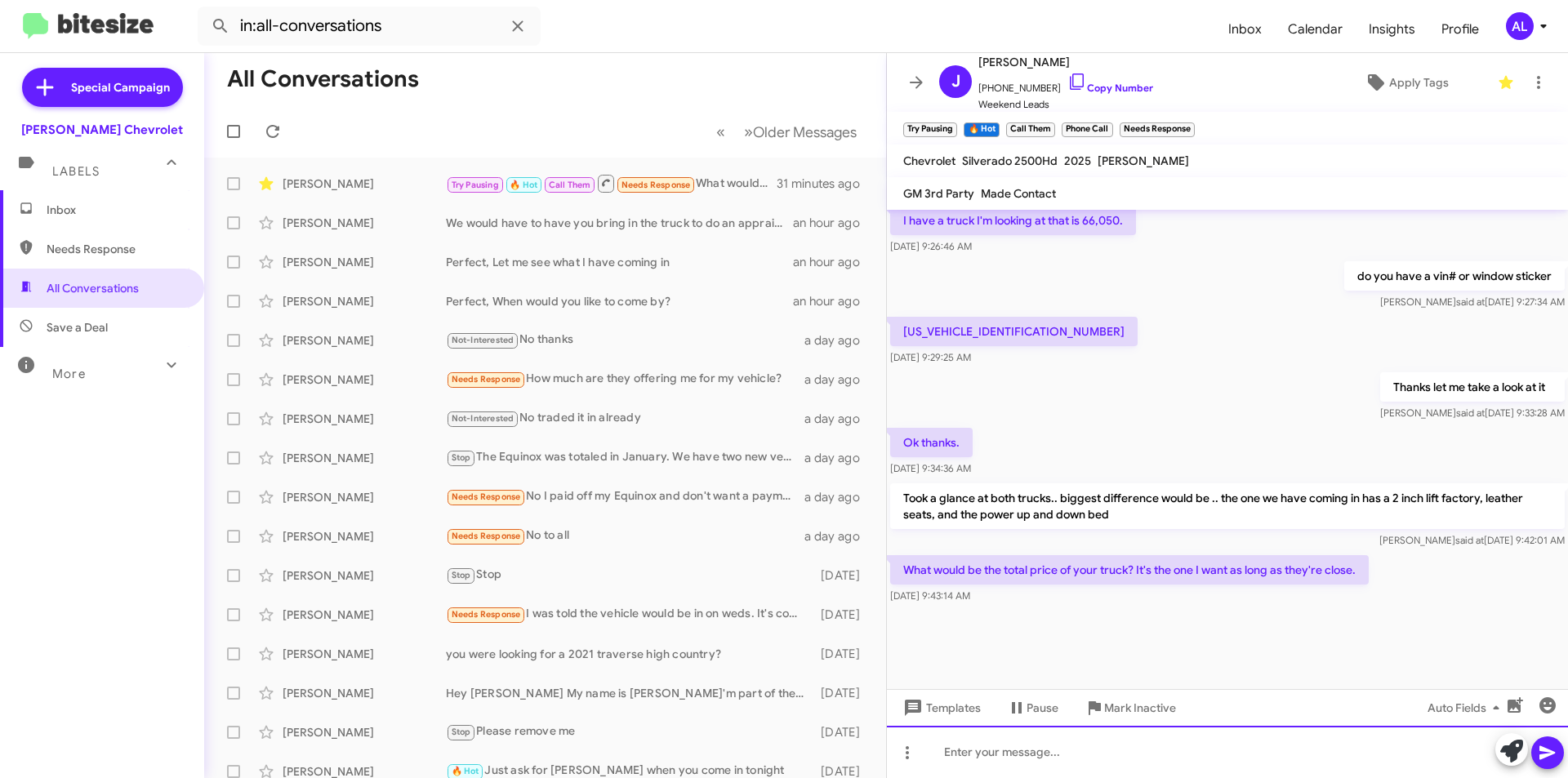
click at [1027, 749] on div at bounding box center [1228, 751] width 681 height 52
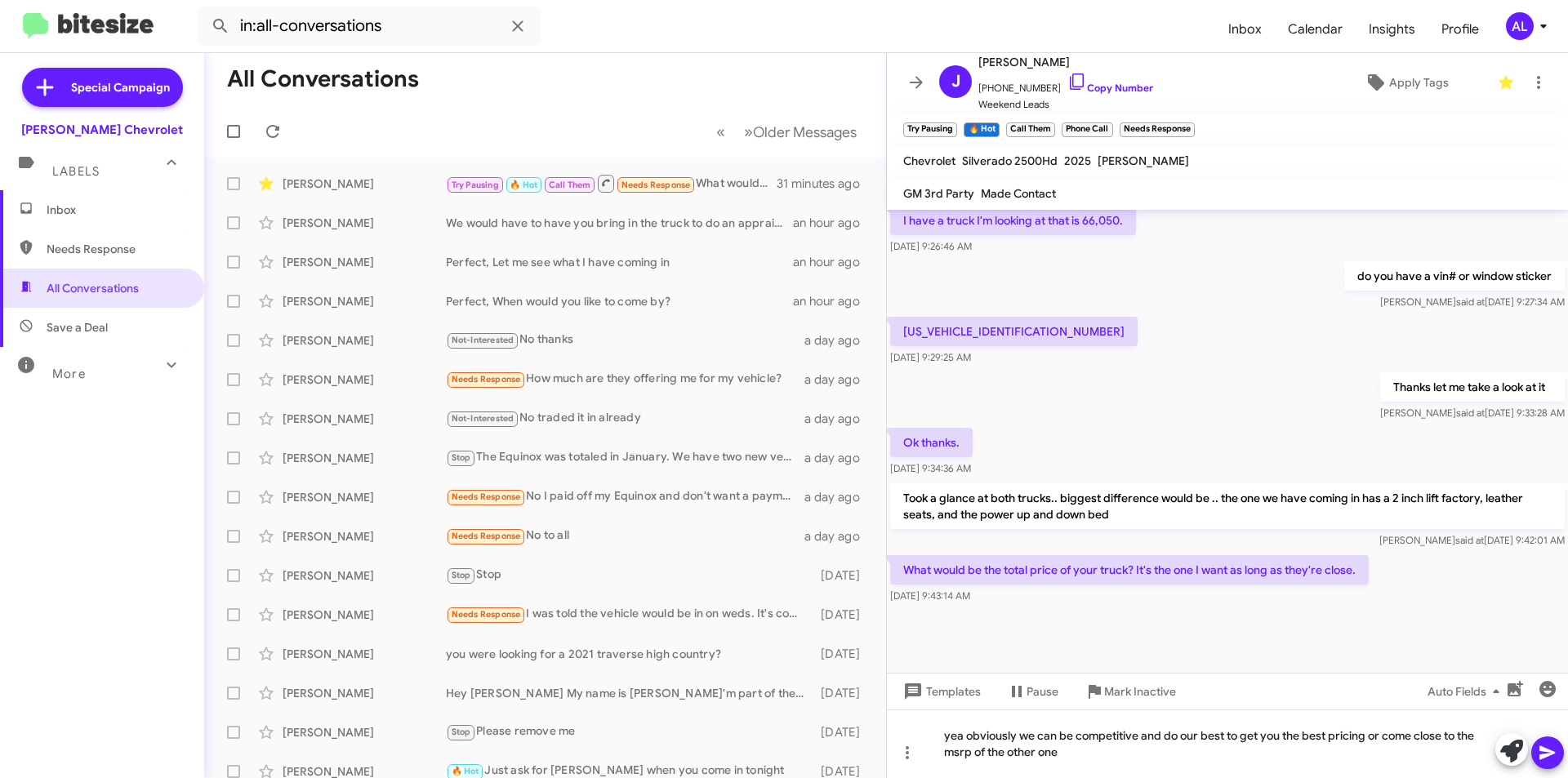
click at [1531, 746] on div at bounding box center [1530, 751] width 68 height 36
click at [1543, 748] on icon at bounding box center [1547, 753] width 15 height 14
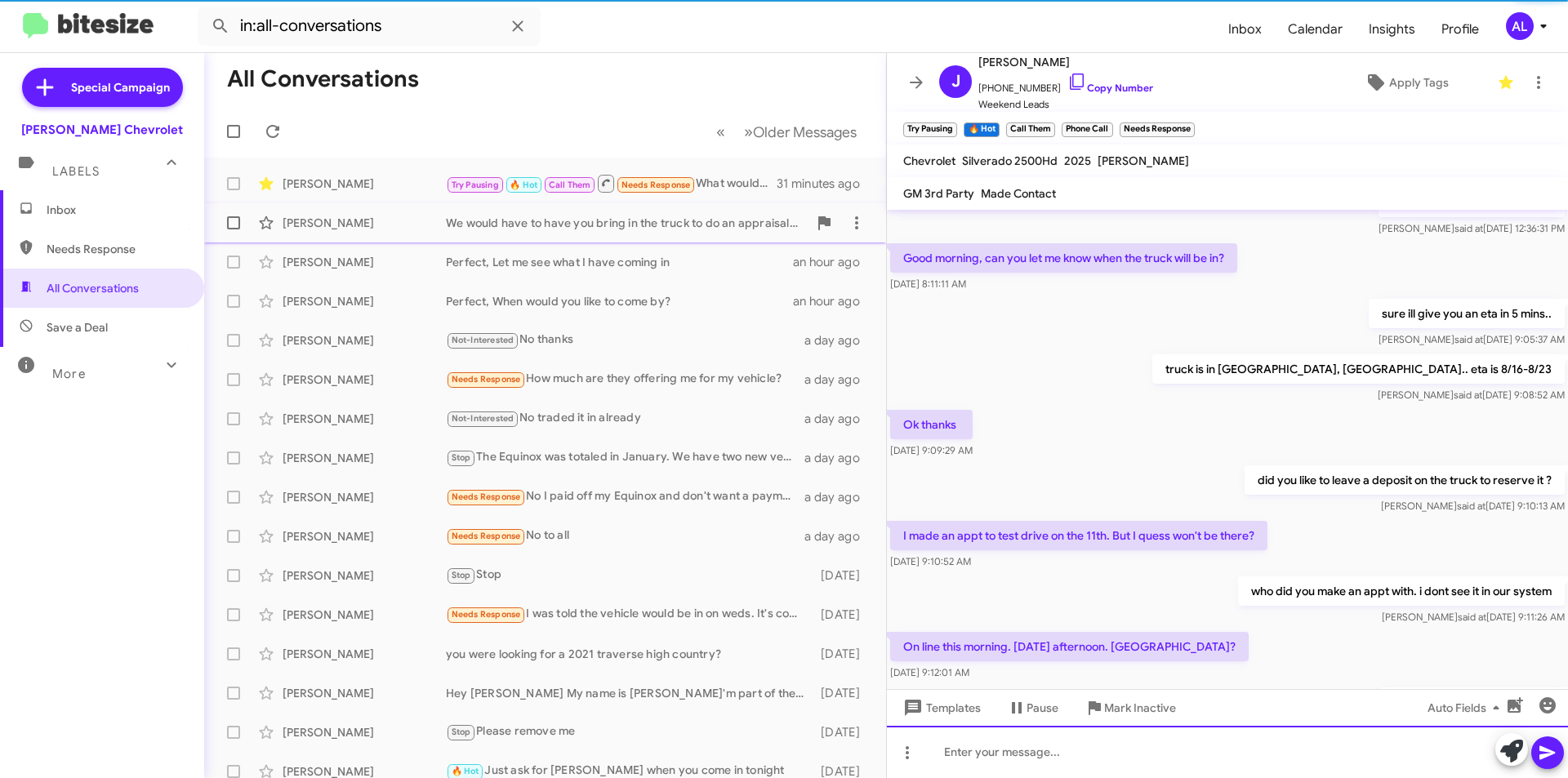
scroll to position [0, 0]
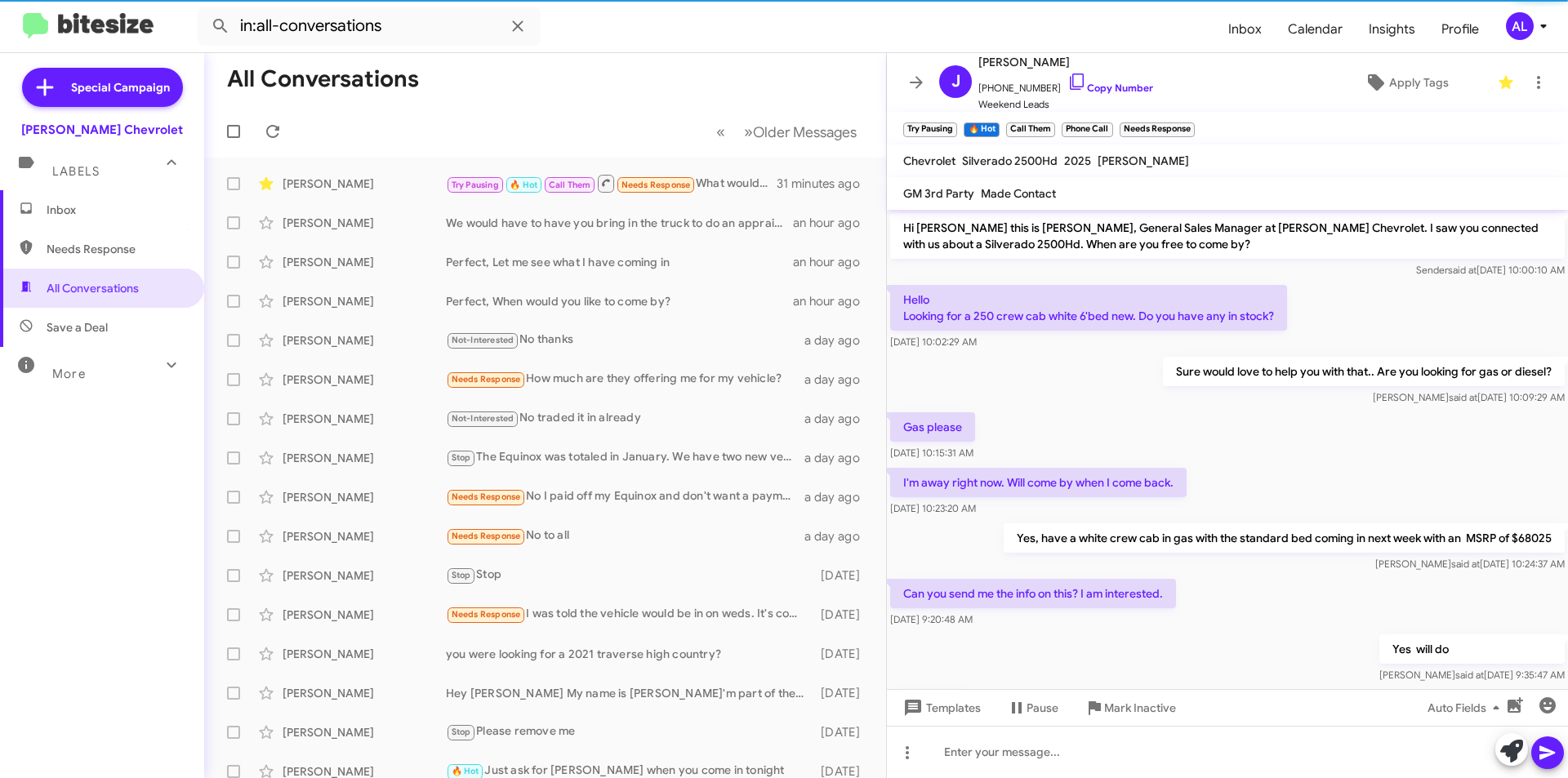
click at [77, 197] on span "Inbox" at bounding box center [102, 209] width 204 height 39
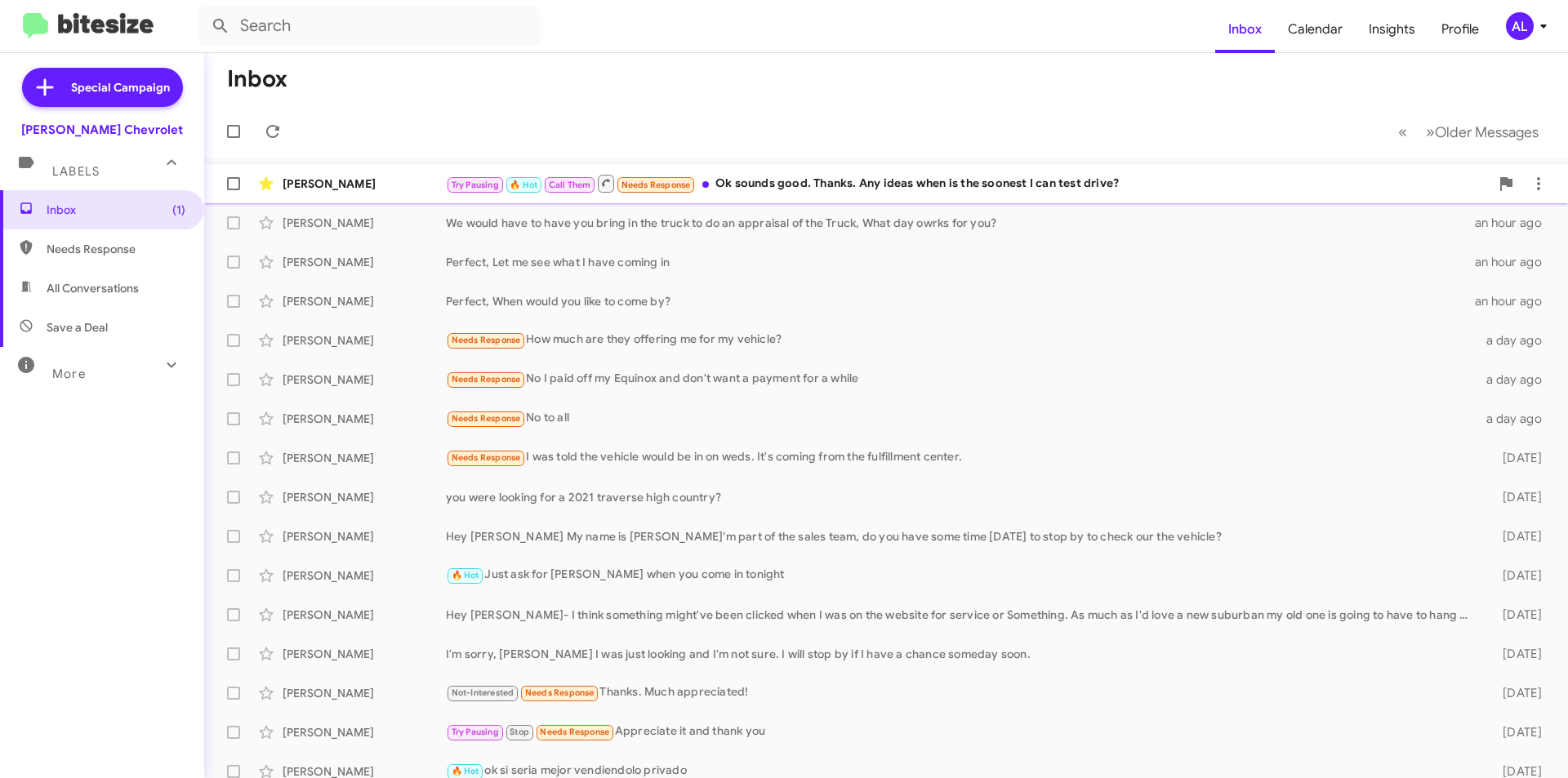
click at [890, 186] on div "Try Pausing 🔥 Hot Call Them Needs Response Ok sounds good. Thanks. Any ideas wh…" at bounding box center [967, 183] width 1044 height 21
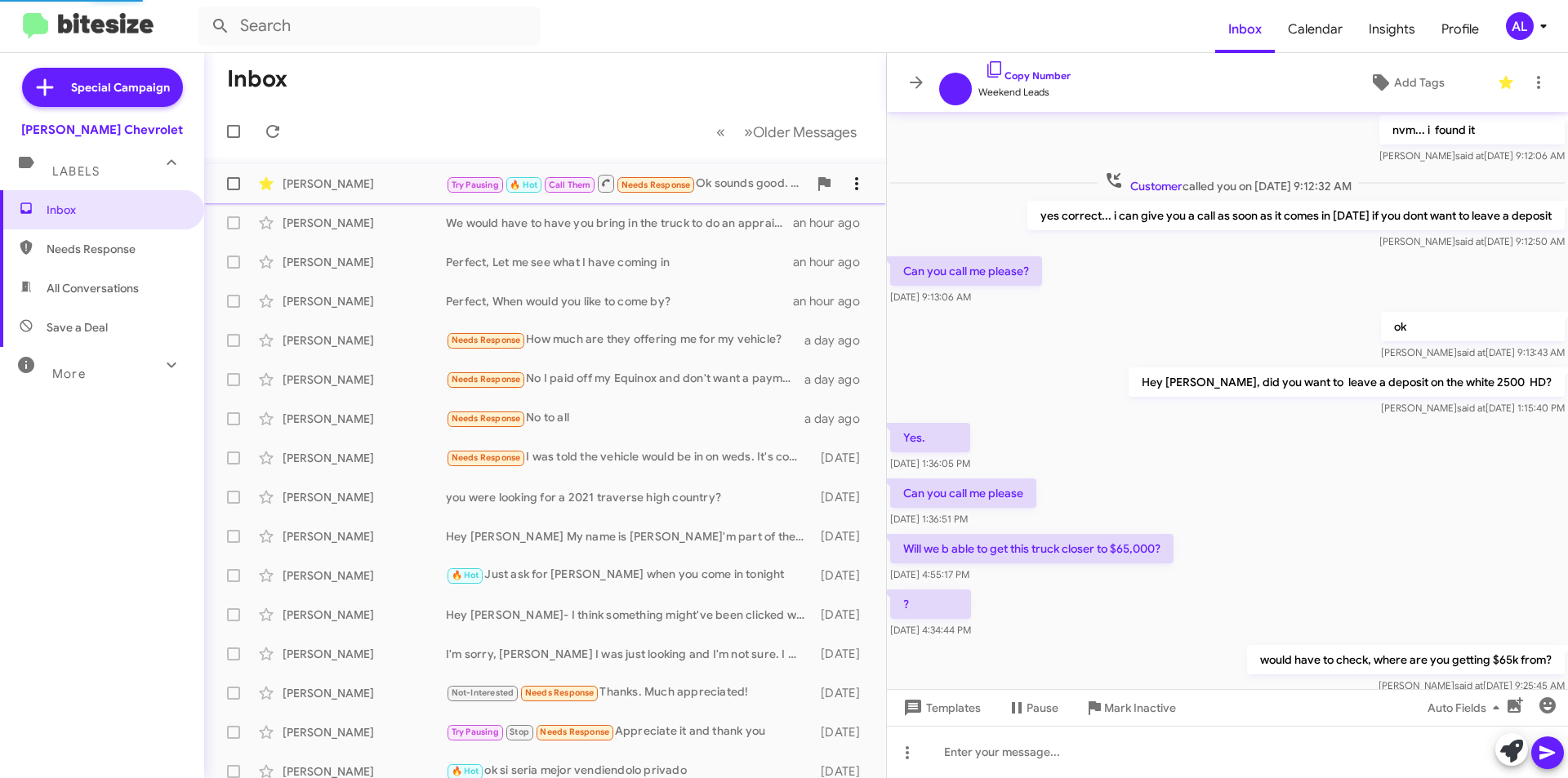
scroll to position [622, 0]
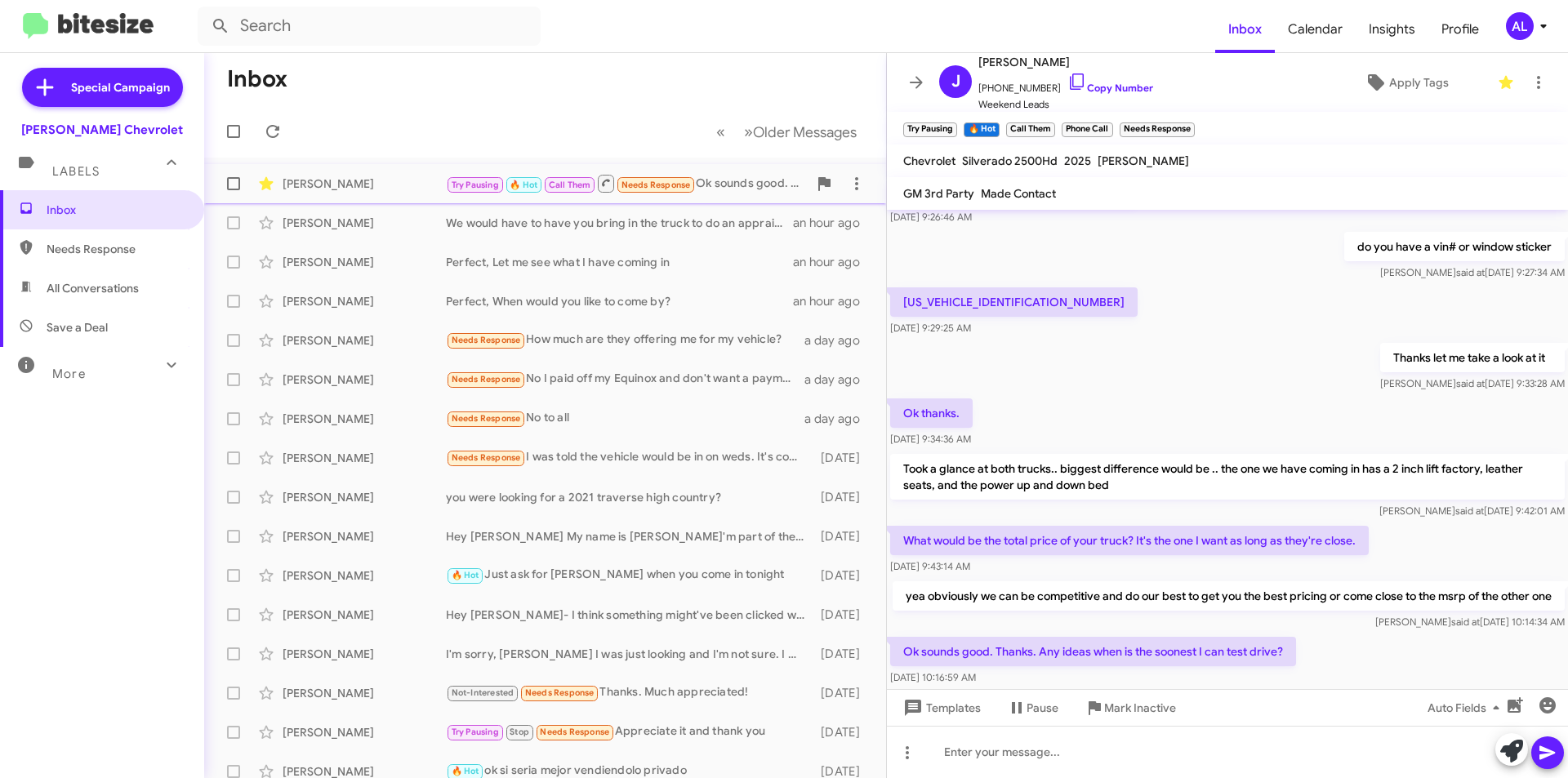
click at [752, 184] on div "Try Pausing 🔥 Hot Call Them Needs Response Ok sounds good. Thanks. Any ideas wh…" at bounding box center [626, 183] width 362 height 21
click at [1142, 747] on div at bounding box center [1228, 751] width 681 height 52
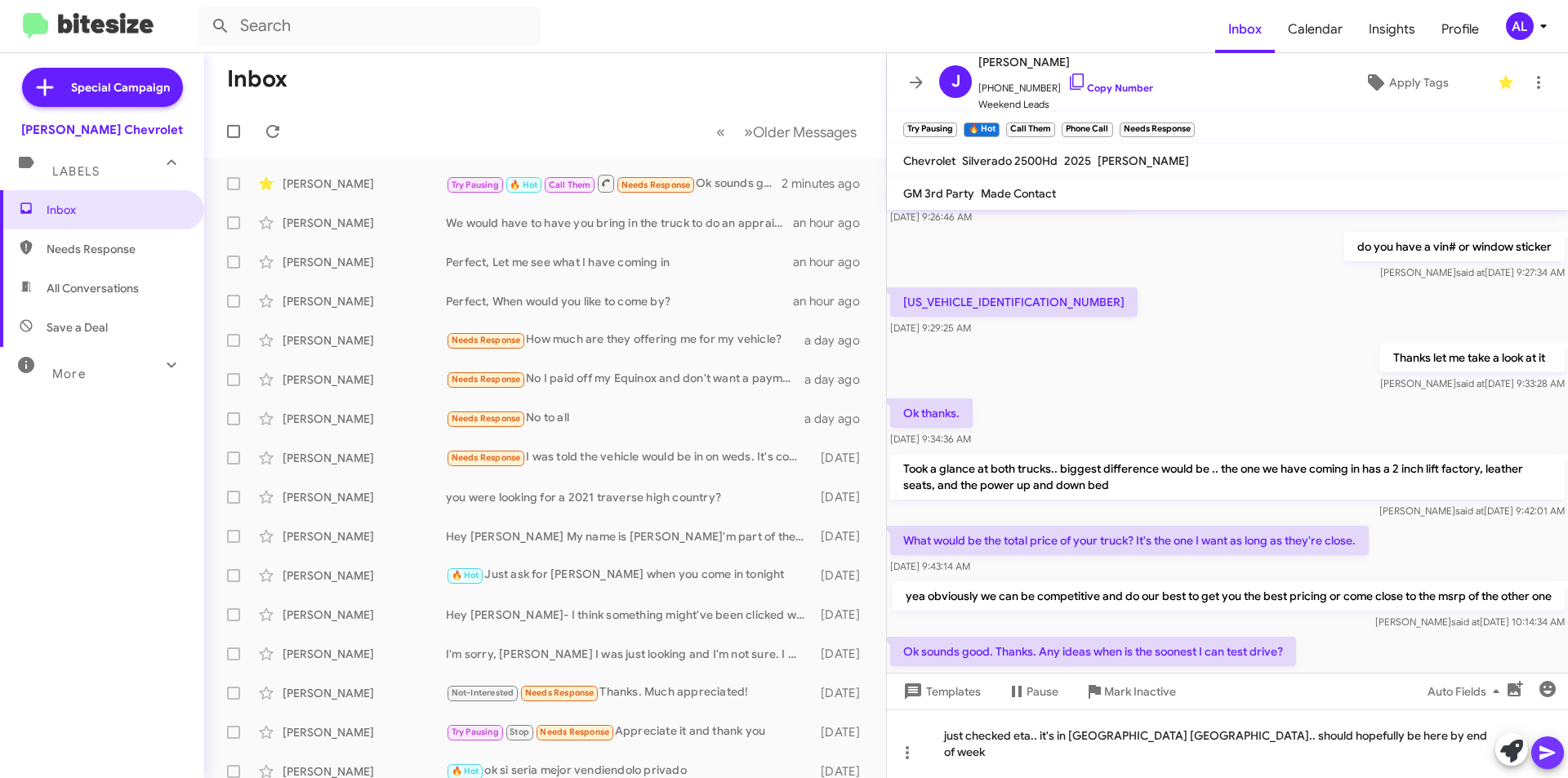
click at [1553, 744] on icon at bounding box center [1547, 752] width 20 height 20
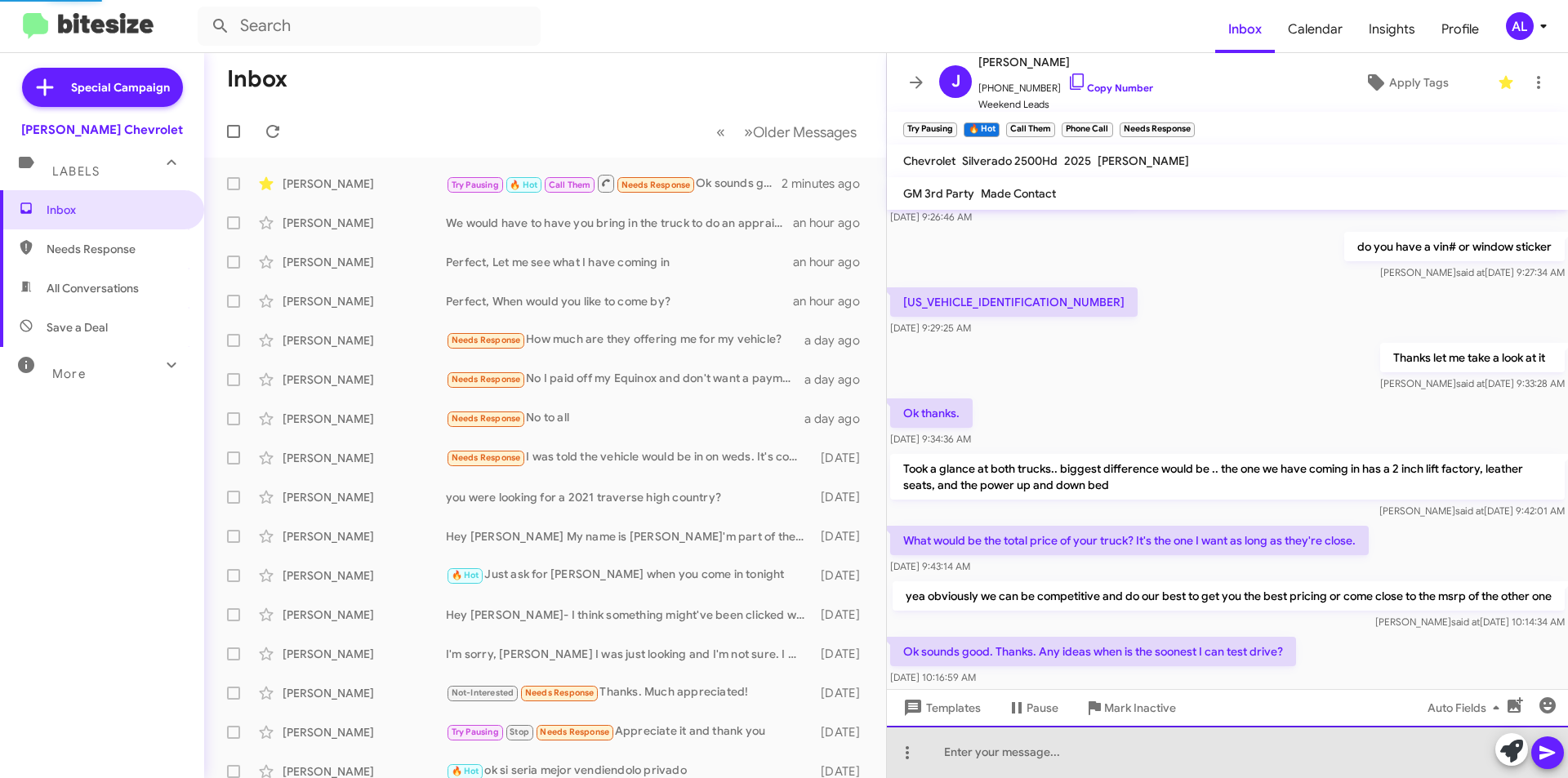
click at [1328, 764] on div at bounding box center [1228, 751] width 681 height 52
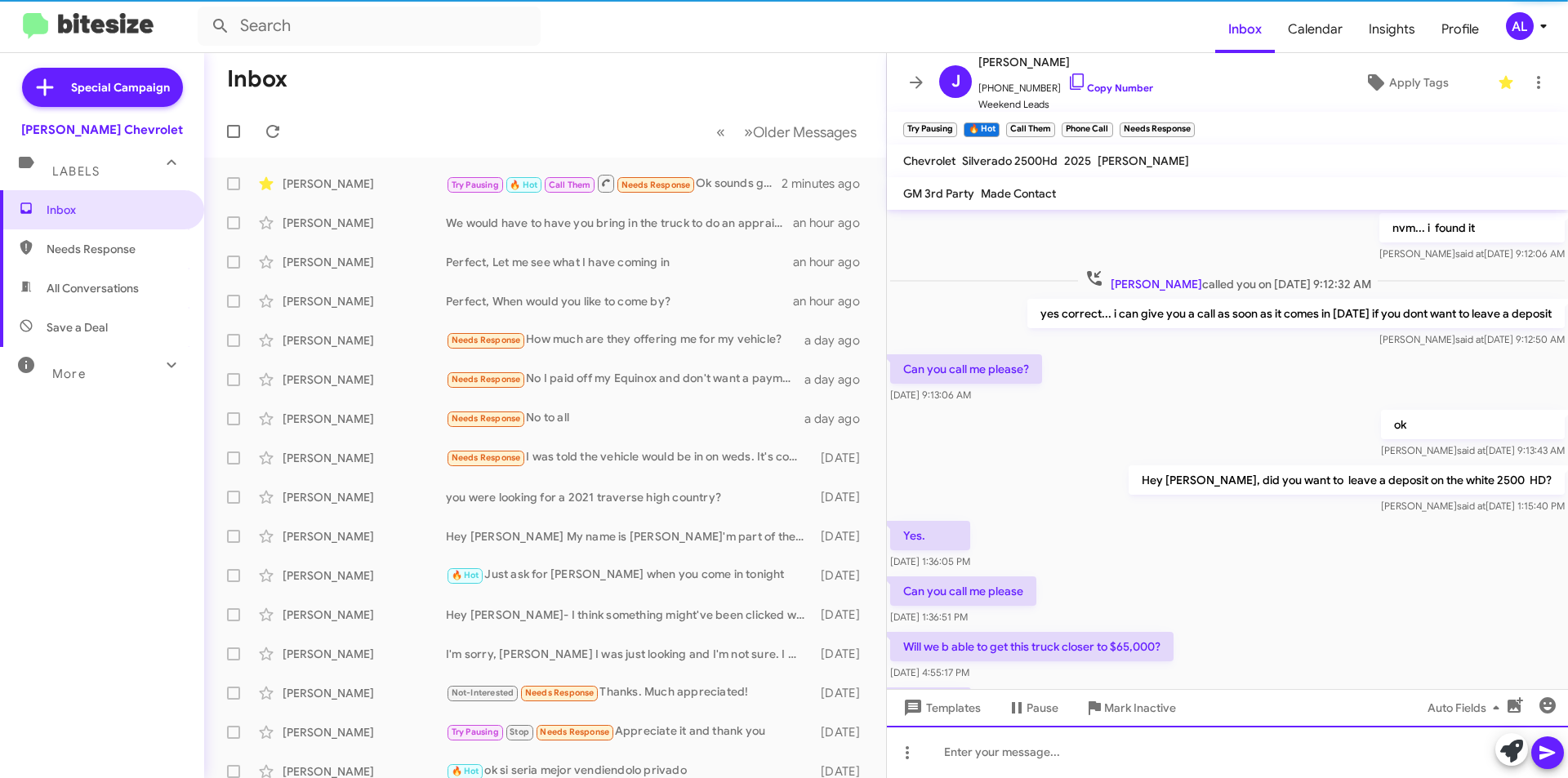
scroll to position [81, 0]
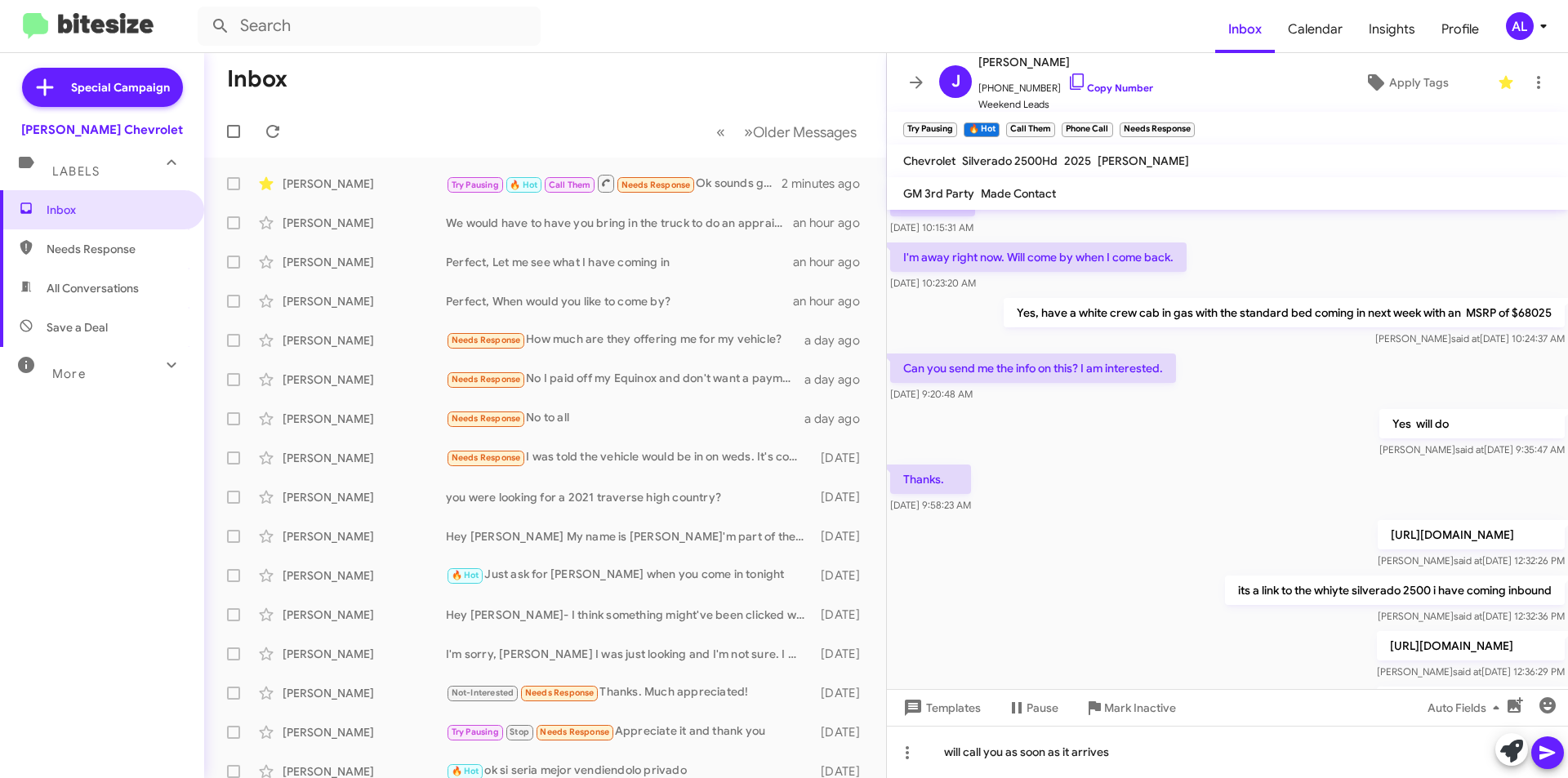
click at [1551, 750] on icon at bounding box center [1547, 752] width 20 height 20
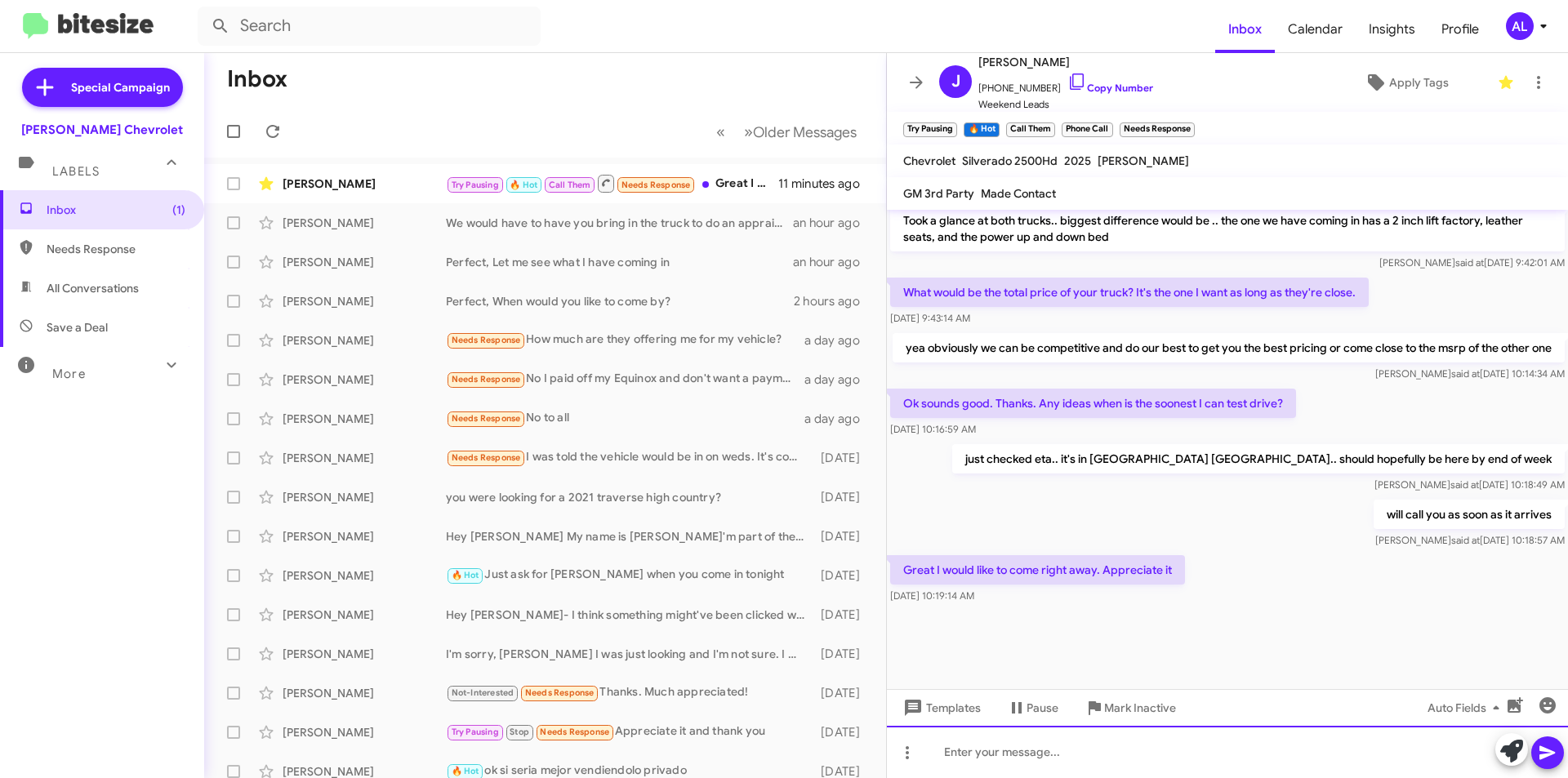
scroll to position [746, 0]
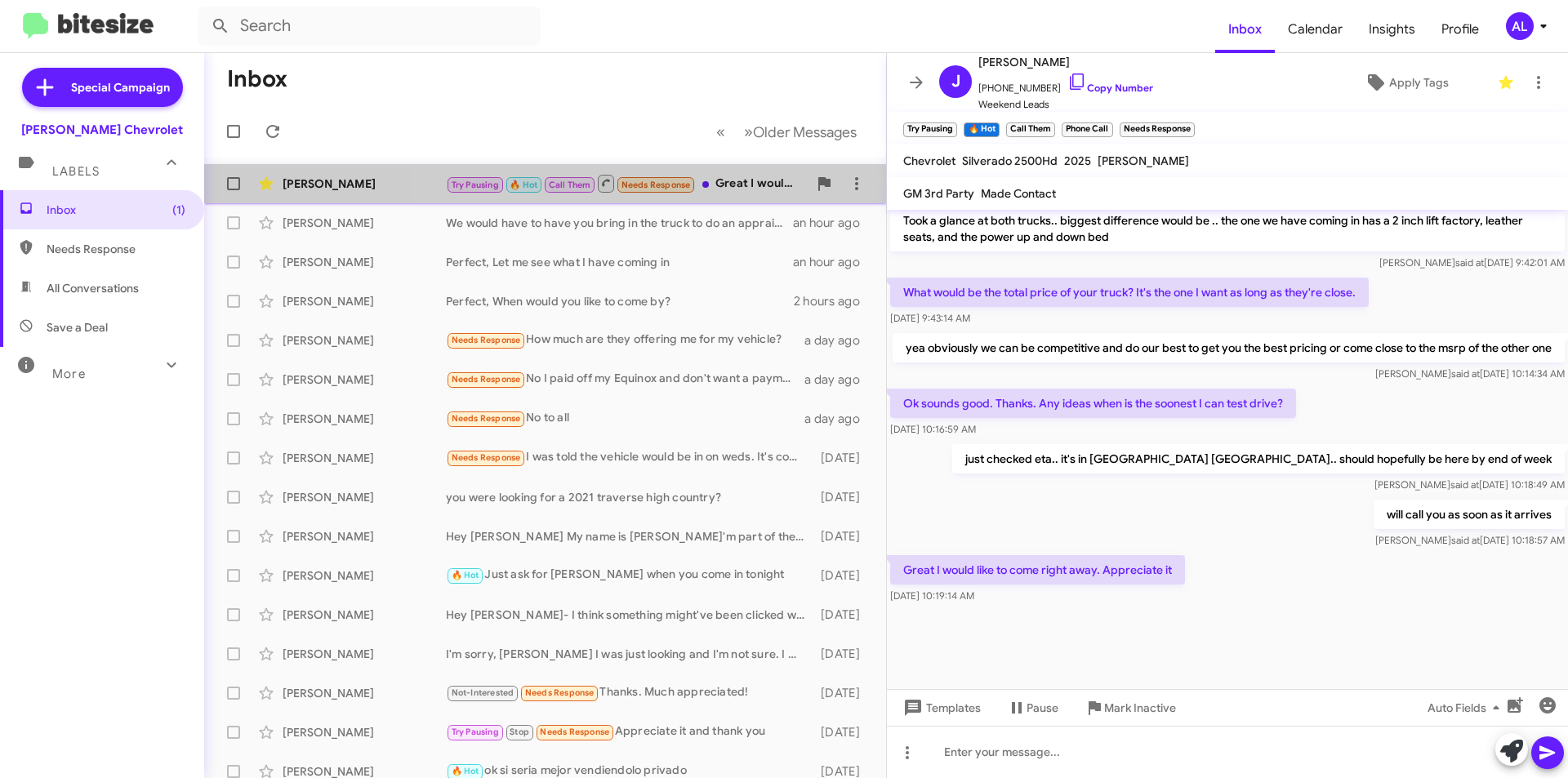
click at [750, 189] on div "Try Pausing 🔥 Hot Call Them Needs Response Great I would like to come right awa…" at bounding box center [626, 183] width 362 height 21
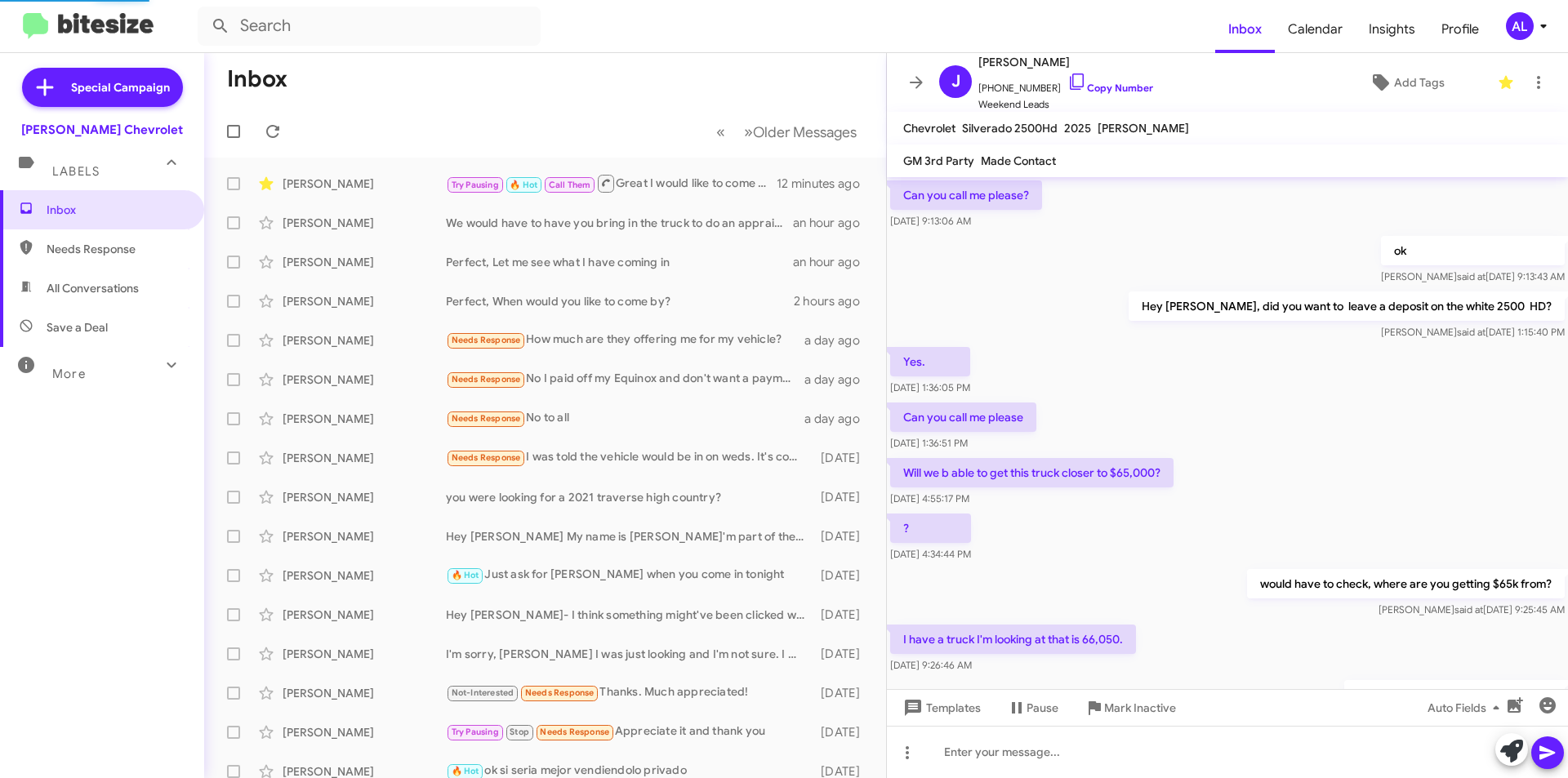
scroll to position [712, 0]
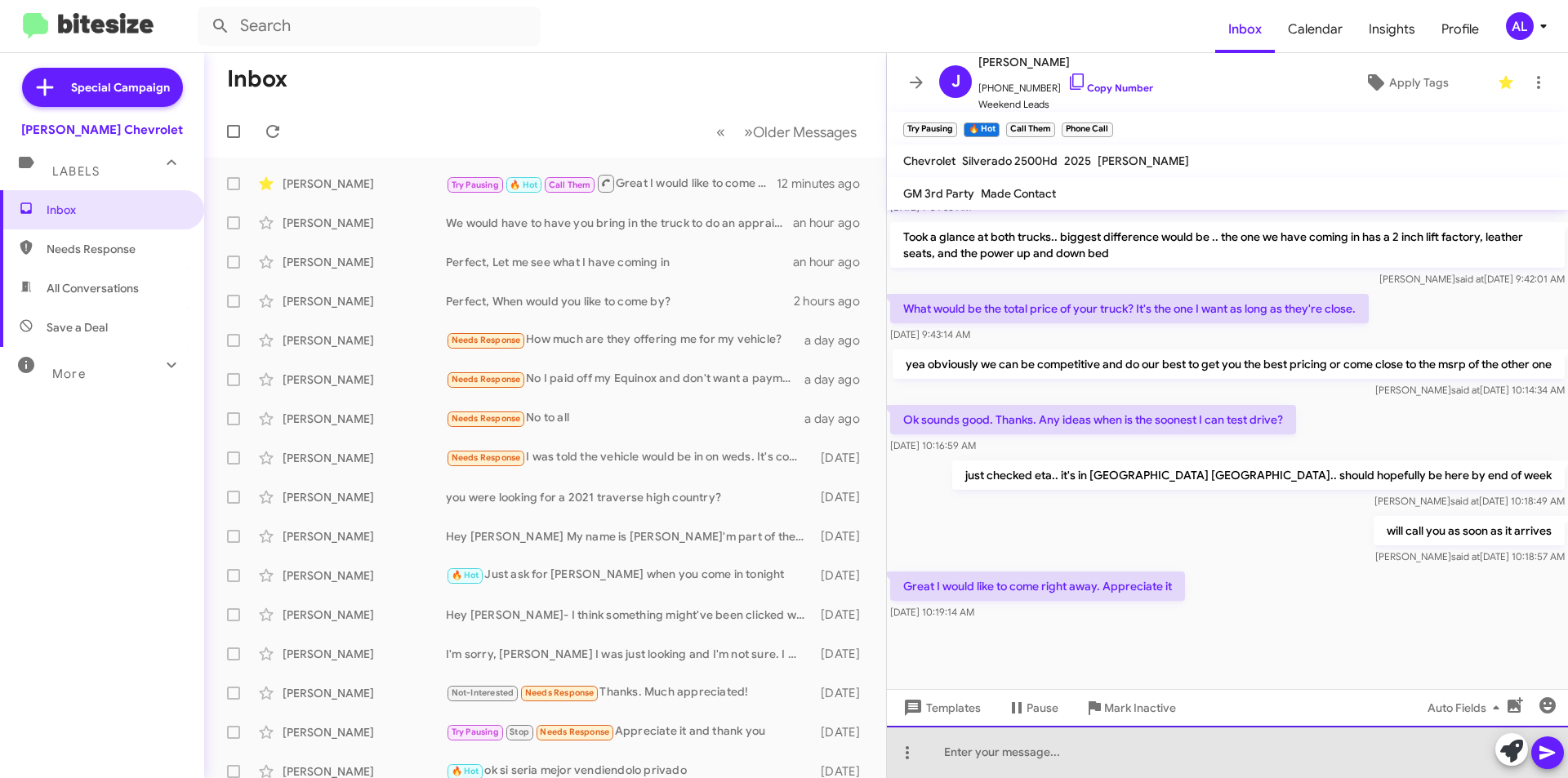
click at [1041, 765] on div at bounding box center [1228, 751] width 681 height 52
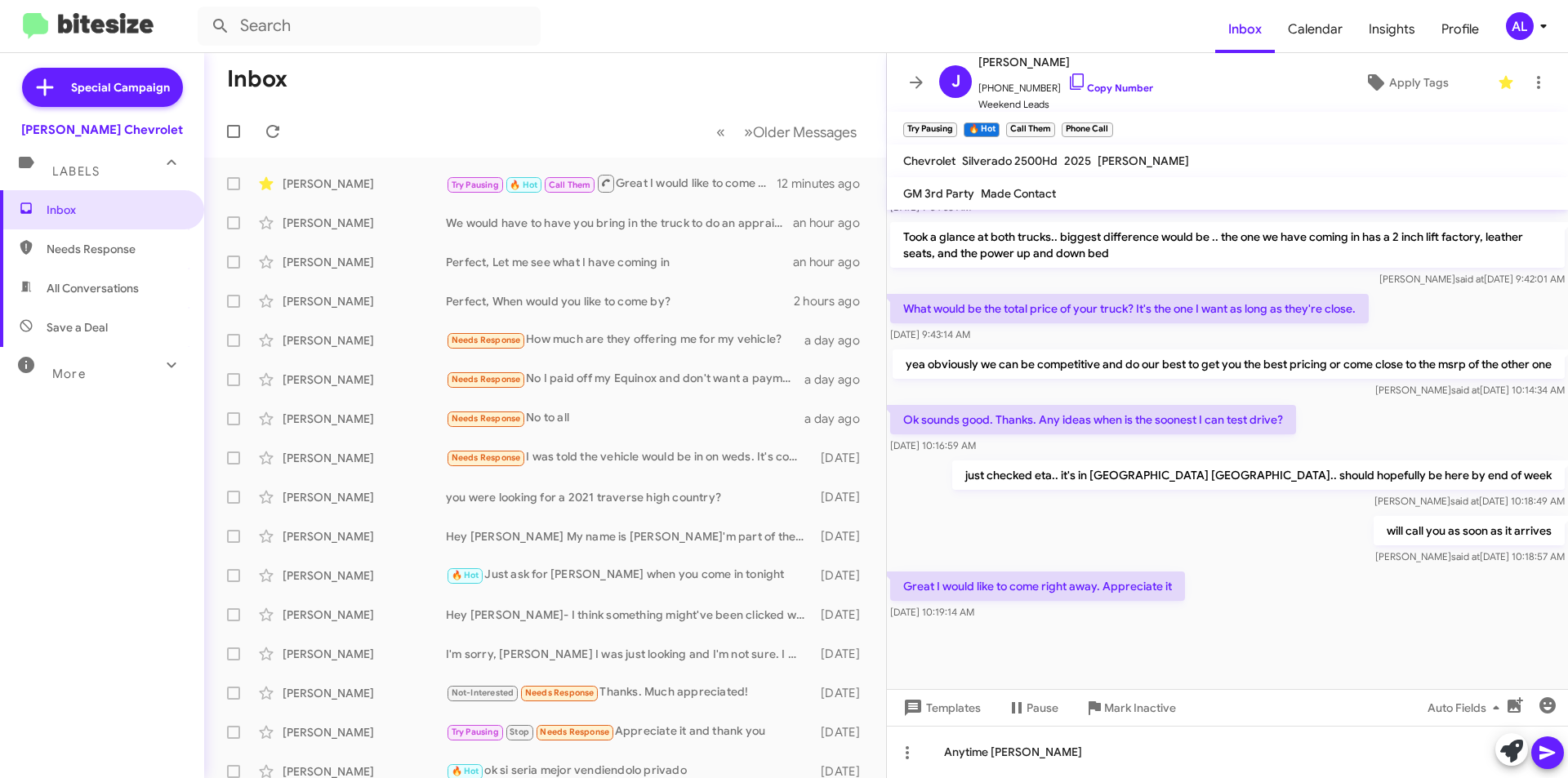
click at [1534, 747] on button at bounding box center [1547, 752] width 33 height 32
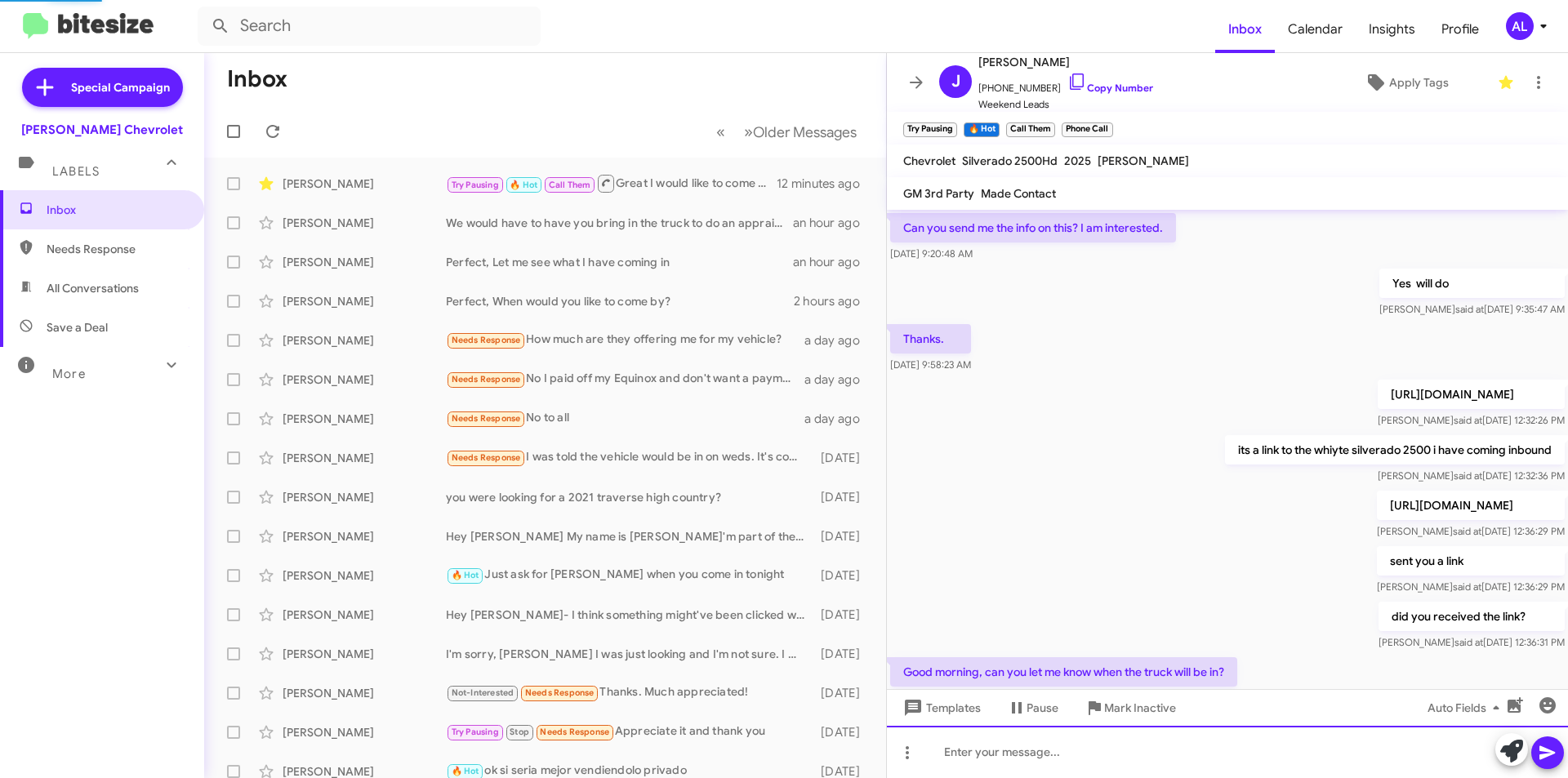
scroll to position [81, 0]
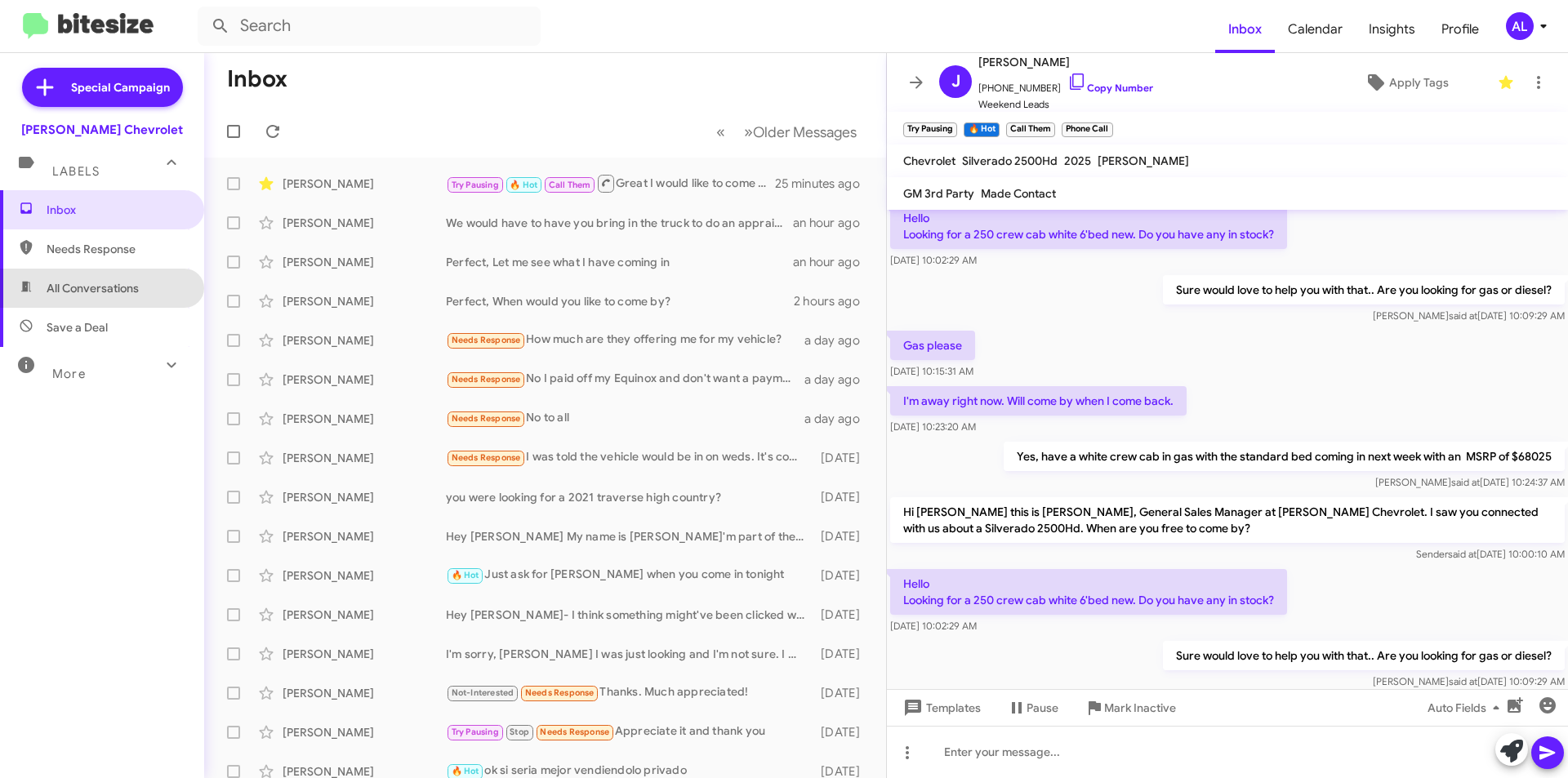
click at [103, 286] on span "All Conversations" at bounding box center [92, 287] width 92 height 16
type input "in:all-conversations"
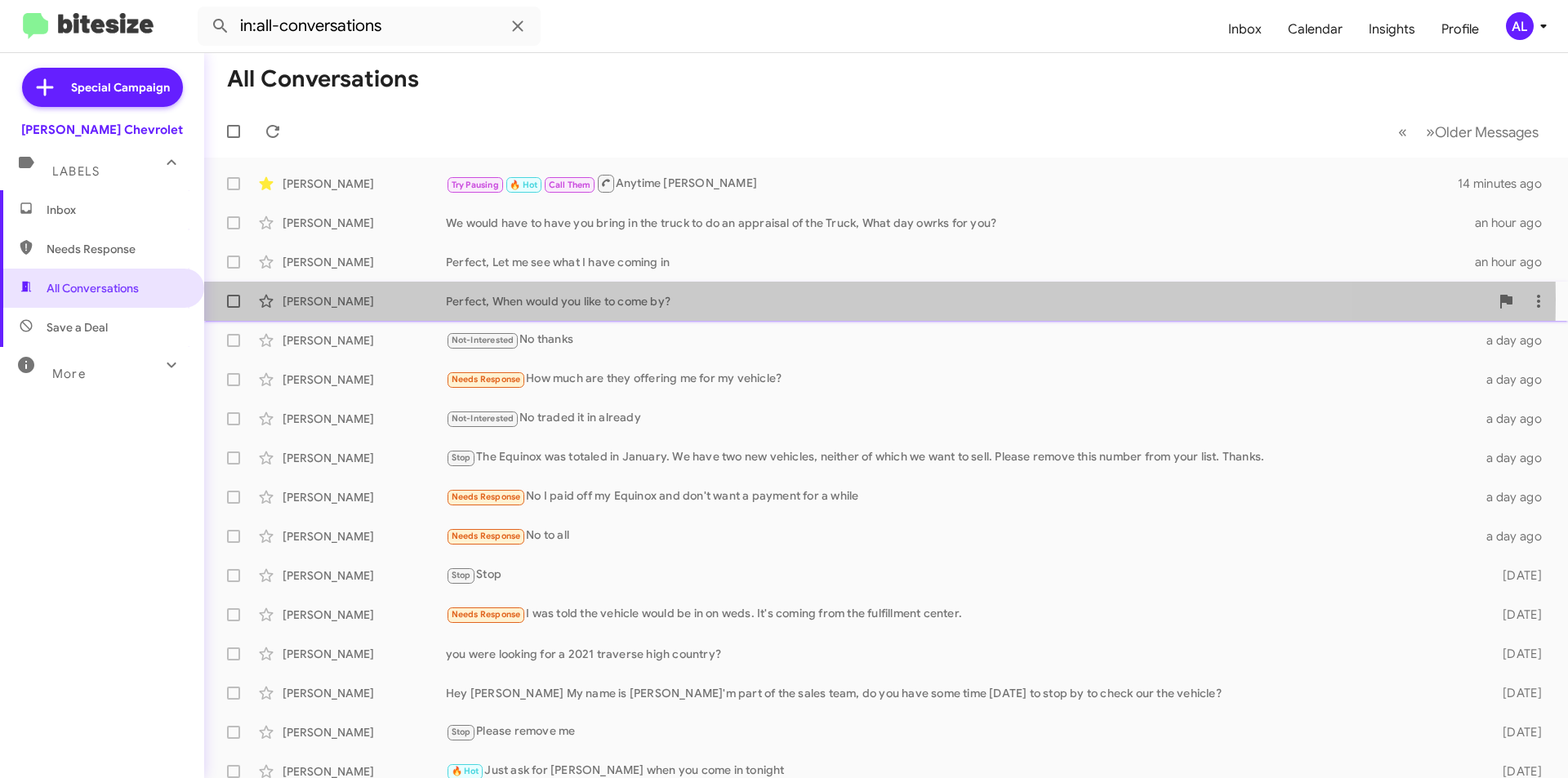
click at [624, 299] on div "Perfect, When would you like to come by?" at bounding box center [967, 301] width 1044 height 16
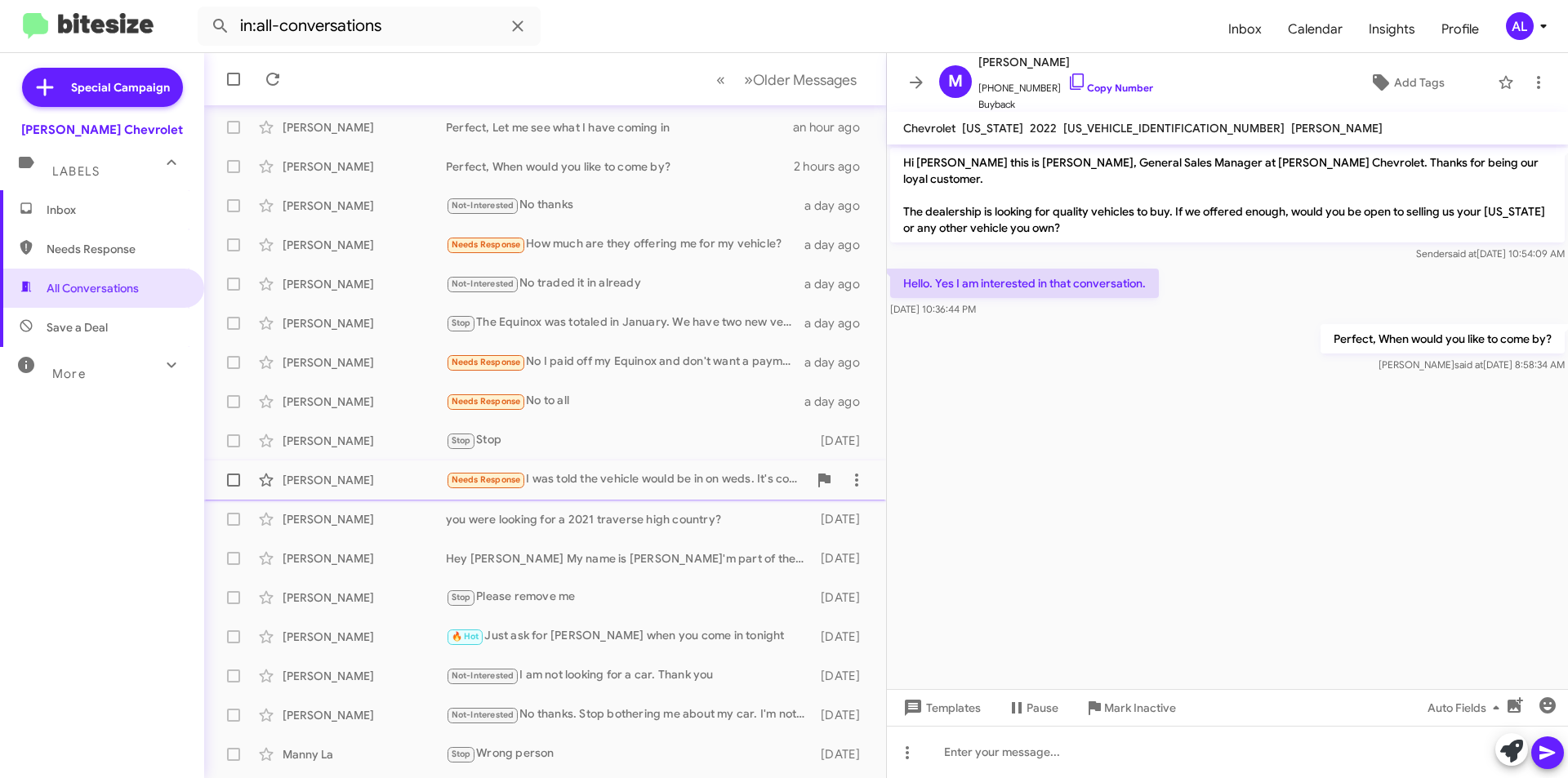
scroll to position [163, 0]
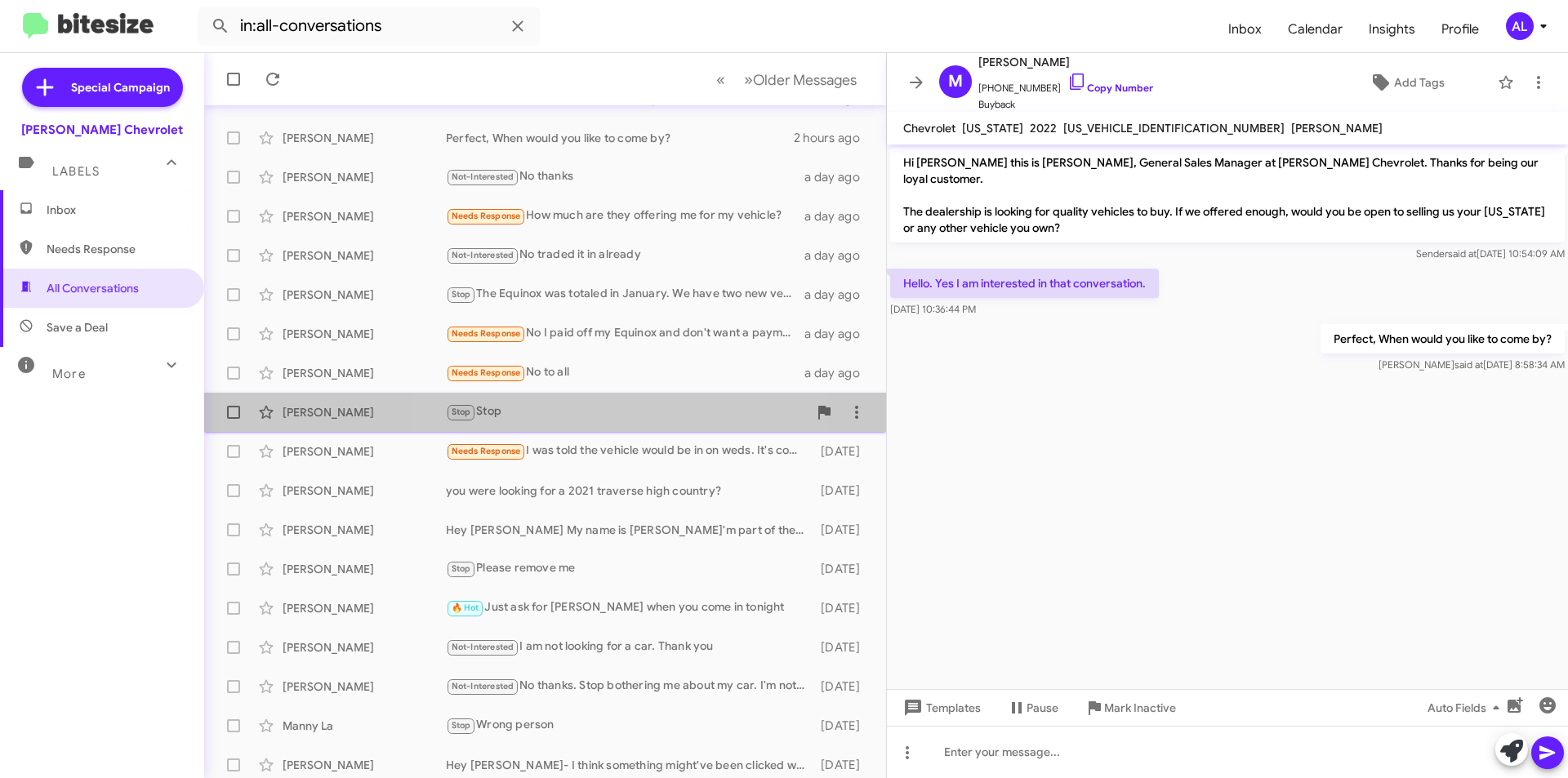
click at [591, 425] on div "Kevin Snyder Stop Stop 2 days ago" at bounding box center [545, 412] width 656 height 32
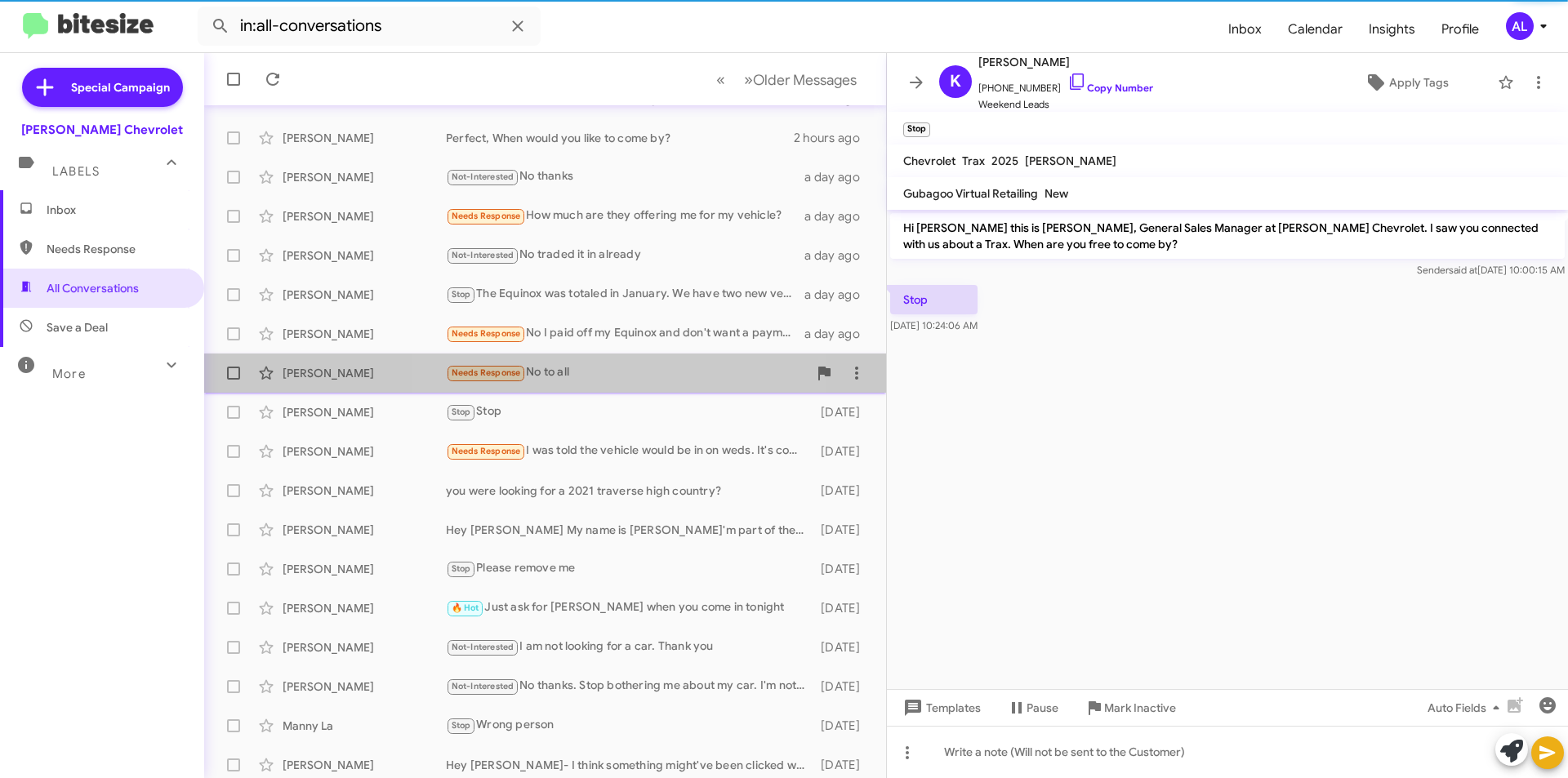
click at [618, 376] on div "Needs Response No to all" at bounding box center [626, 373] width 362 height 19
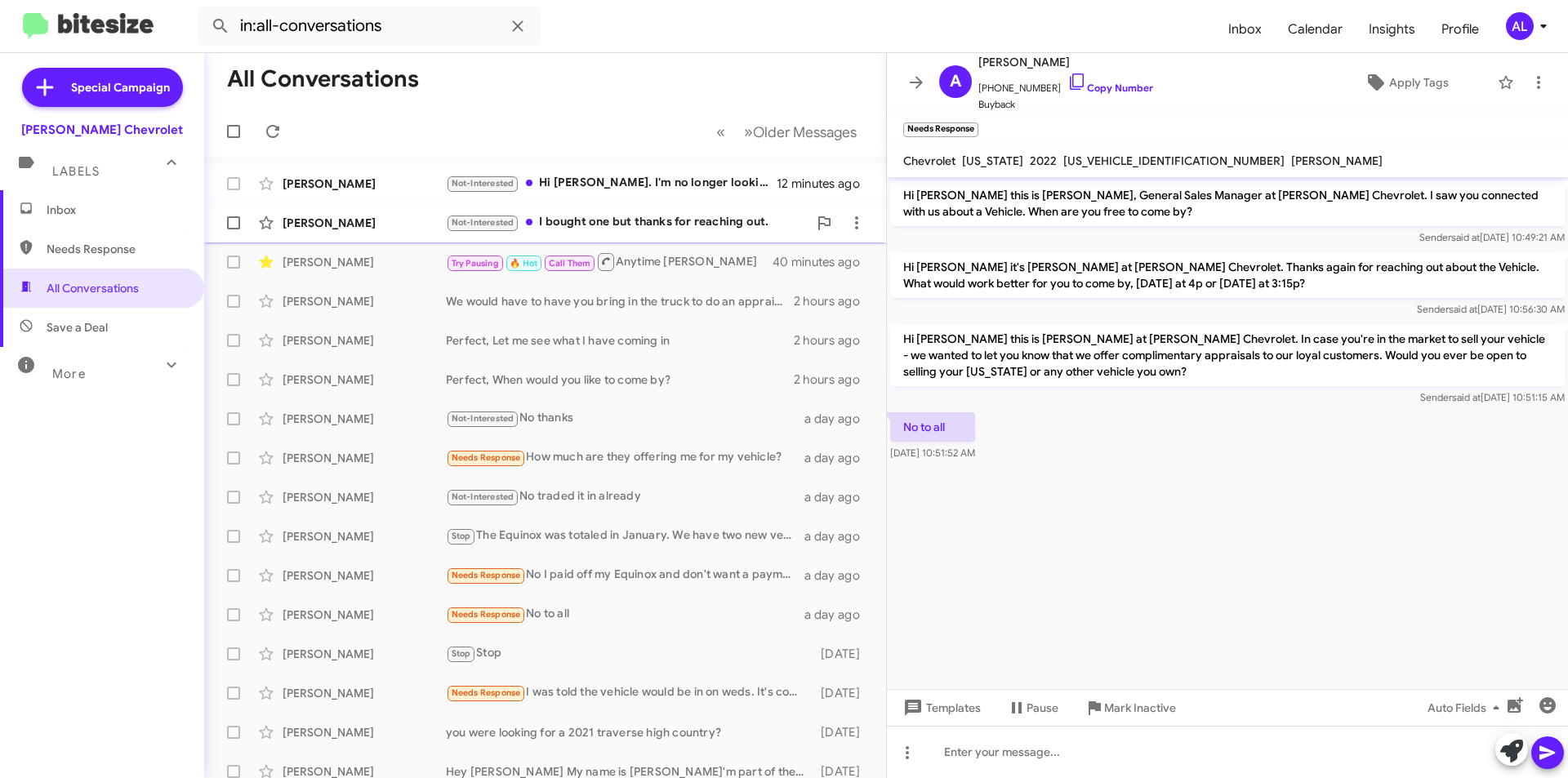
click at [603, 222] on div "Not-Interested I bought one but thanks for reaching out." at bounding box center [626, 222] width 362 height 19
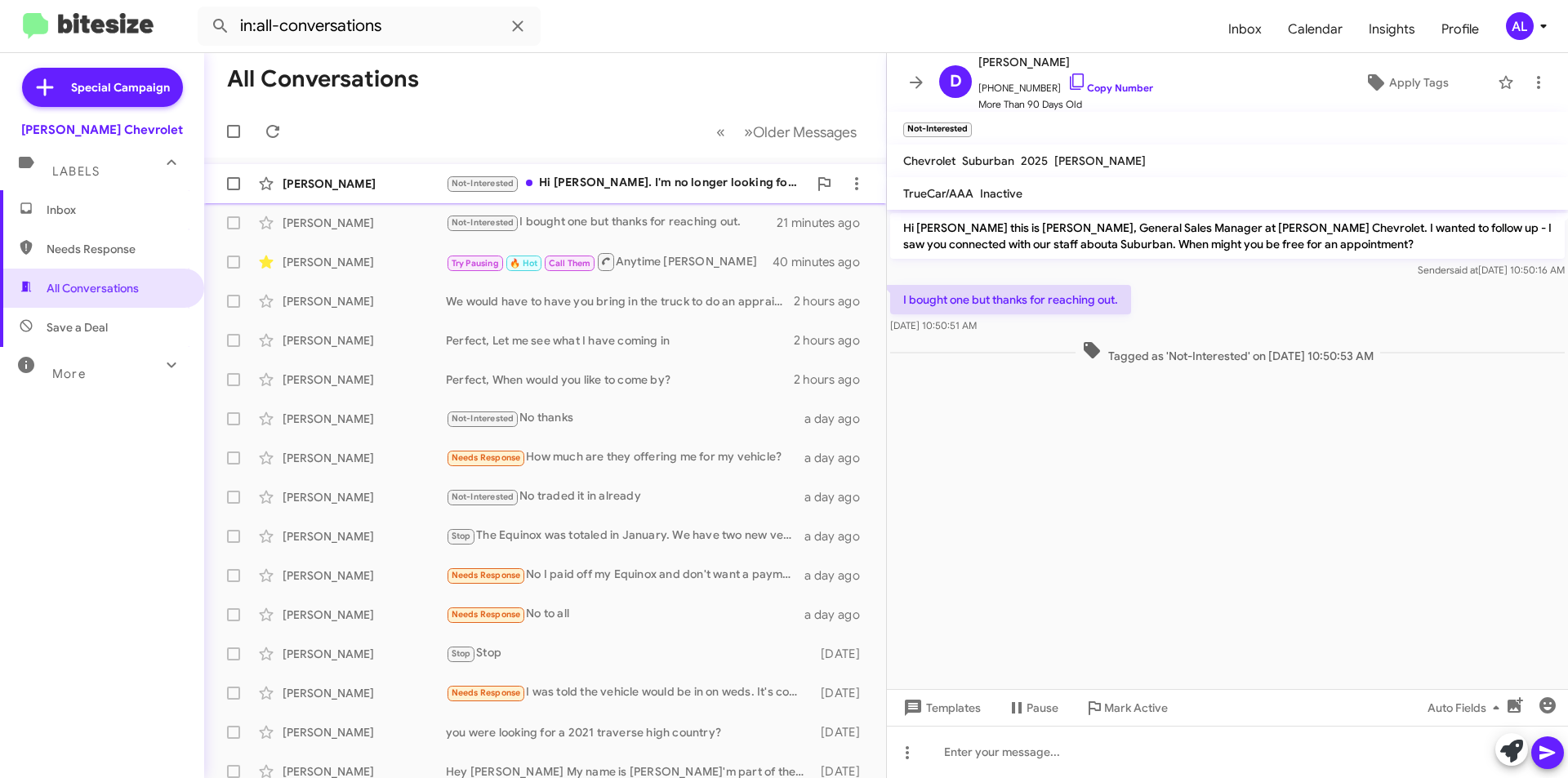
click at [699, 189] on div "Not-Interested Hi Brentt. I'm no longer looking for a vehicle at this time." at bounding box center [626, 183] width 362 height 19
